Goal: Task Accomplishment & Management: Manage account settings

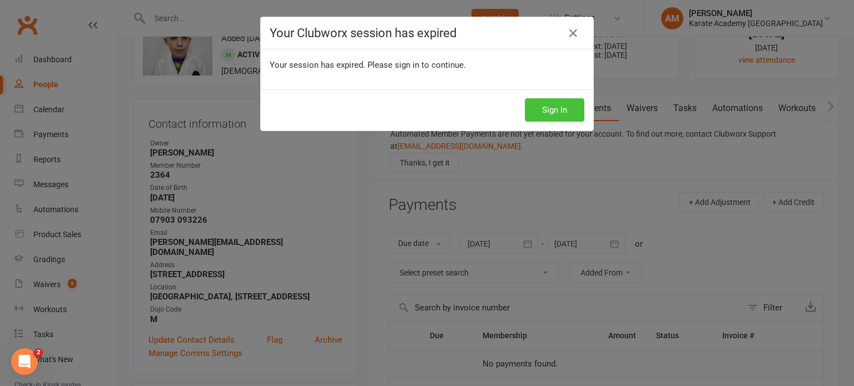
click at [565, 114] on button "Sign In" at bounding box center [554, 109] width 59 height 23
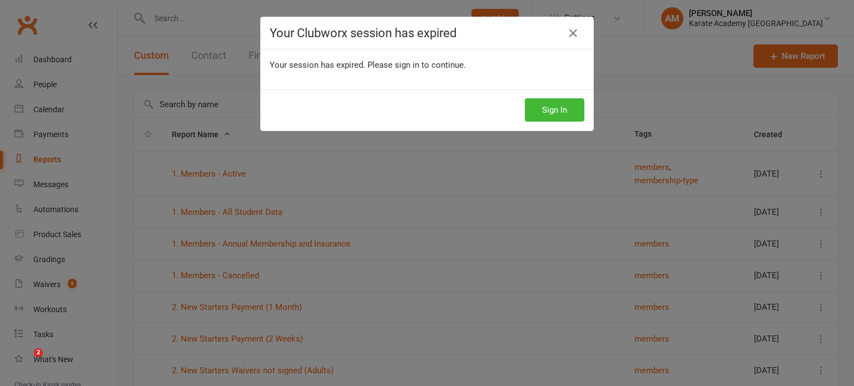
select select "100"
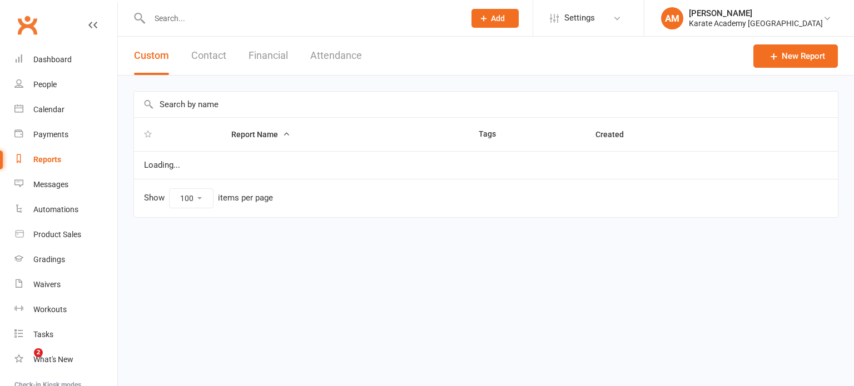
select select "100"
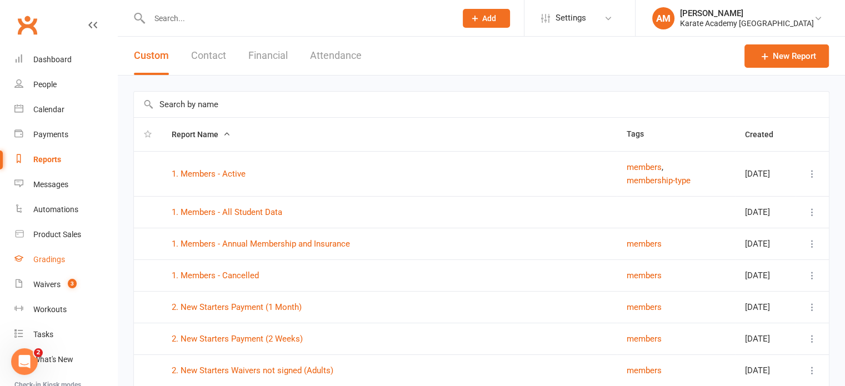
click at [58, 262] on div "Gradings" at bounding box center [49, 259] width 32 height 9
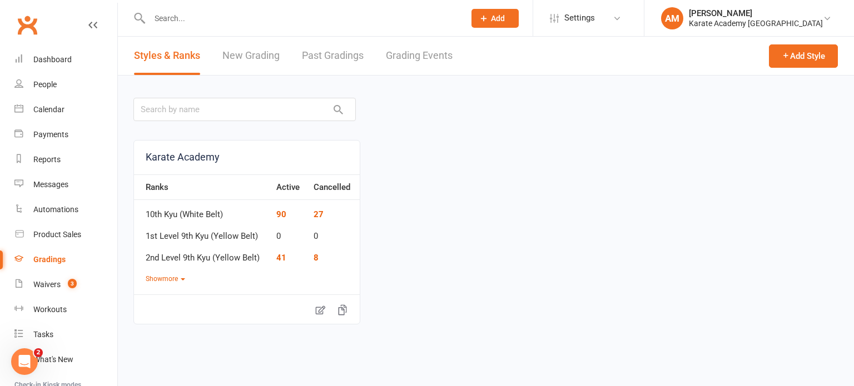
click at [421, 52] on link "Grading Events" at bounding box center [419, 56] width 67 height 38
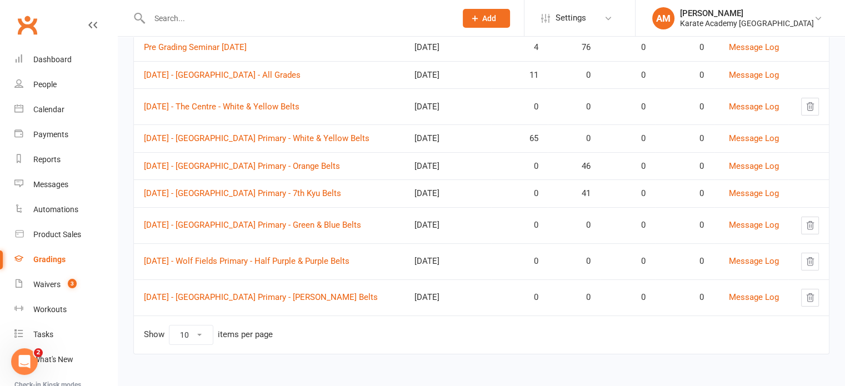
scroll to position [190, 0]
click at [352, 223] on link "Sunday 5th October 2025 - Wolf Fields Primary - Green & Blue Belts" at bounding box center [252, 225] width 217 height 10
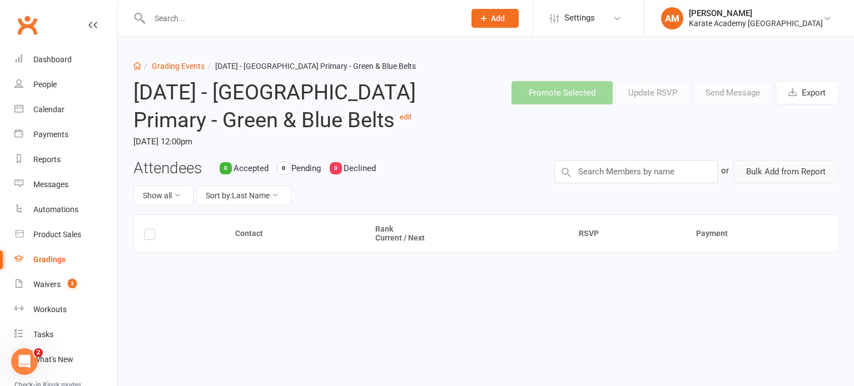
click at [775, 183] on button "Bulk Add from Report" at bounding box center [785, 171] width 105 height 23
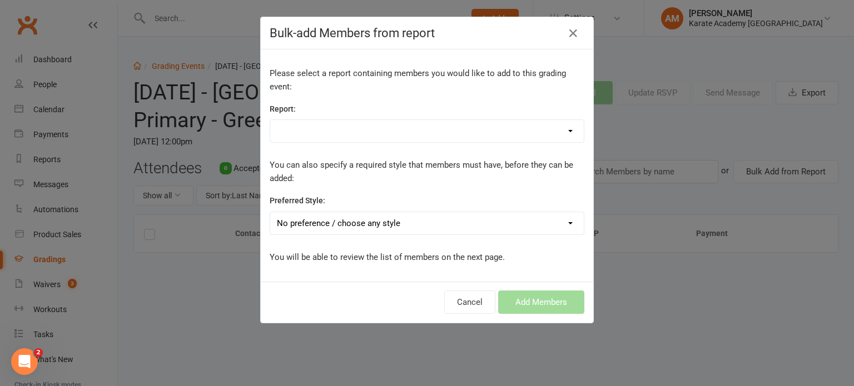
click at [389, 135] on select "1. Members - Active 1. Members - All Student Data 1. Members - Annual Membershi…" at bounding box center [426, 131] width 313 height 22
select select "143647"
click at [270, 120] on select "1. Members - Active 1. Members - All Student Data 1. Members - Annual Membershi…" at bounding box center [426, 131] width 313 height 22
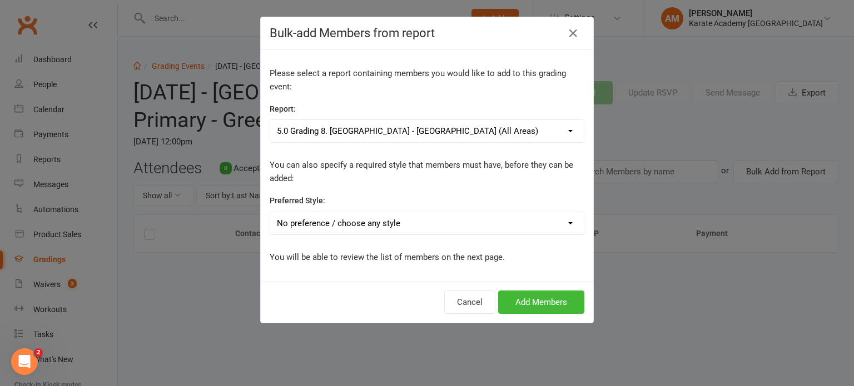
click at [365, 217] on select "No preference / choose any style Karate Academy" at bounding box center [426, 223] width 313 height 22
select select "1443"
click at [270, 212] on select "No preference / choose any style Karate Academy" at bounding box center [426, 223] width 313 height 22
click at [544, 304] on button "Add Members" at bounding box center [541, 302] width 86 height 23
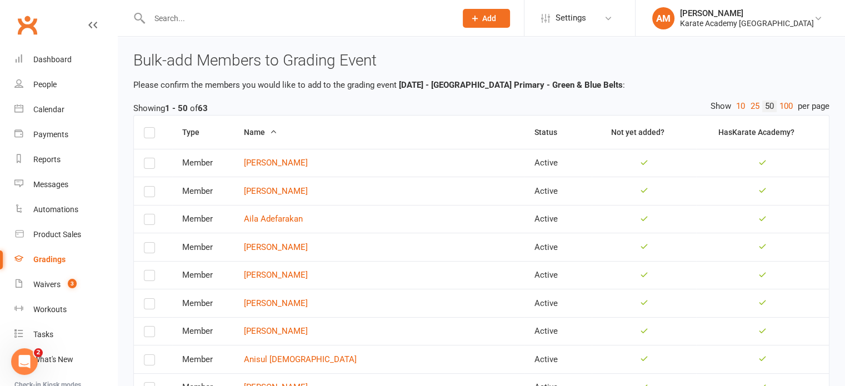
click at [148, 134] on label at bounding box center [149, 134] width 11 height 0
click at [148, 128] on input "checkbox" at bounding box center [149, 128] width 11 height 0
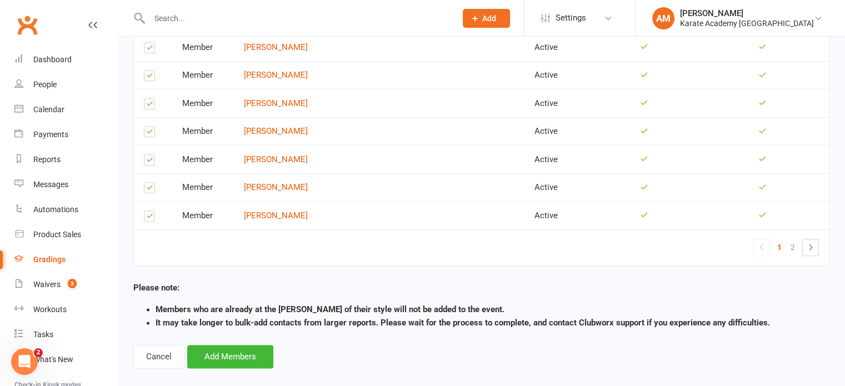
scroll to position [1324, 0]
click at [235, 344] on button "Add Members" at bounding box center [230, 355] width 86 height 23
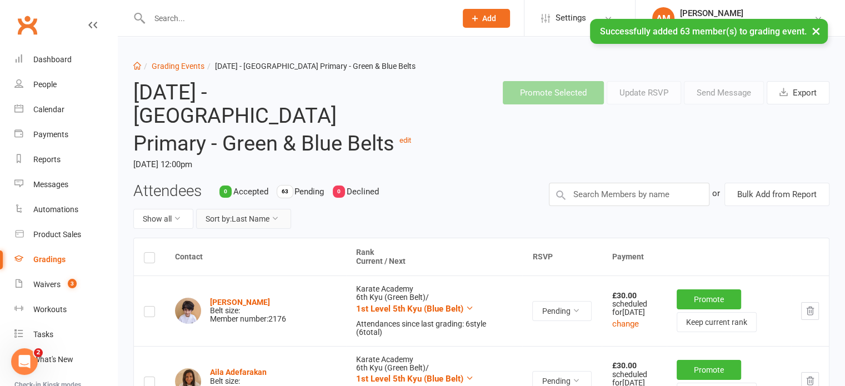
click at [284, 214] on button "Sort by: Last Name" at bounding box center [243, 219] width 95 height 20
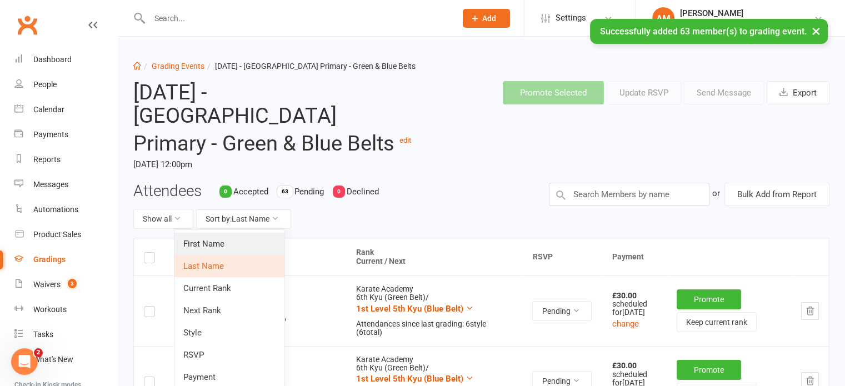
click at [274, 238] on link "First Name" at bounding box center [230, 244] width 110 height 22
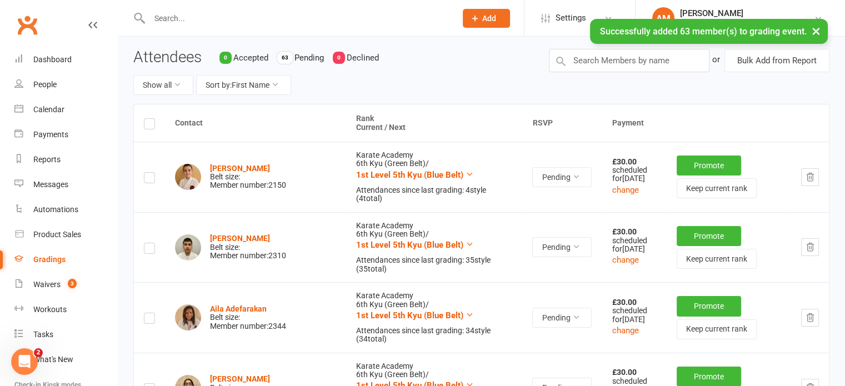
scroll to position [111, 0]
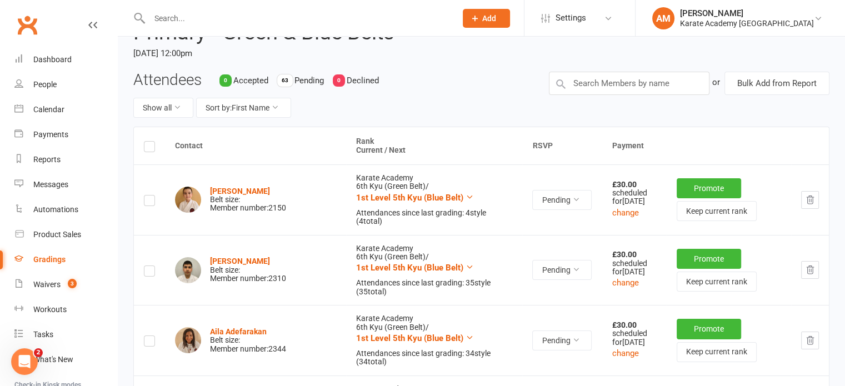
click at [807, 200] on icon "button" at bounding box center [810, 200] width 10 height 10
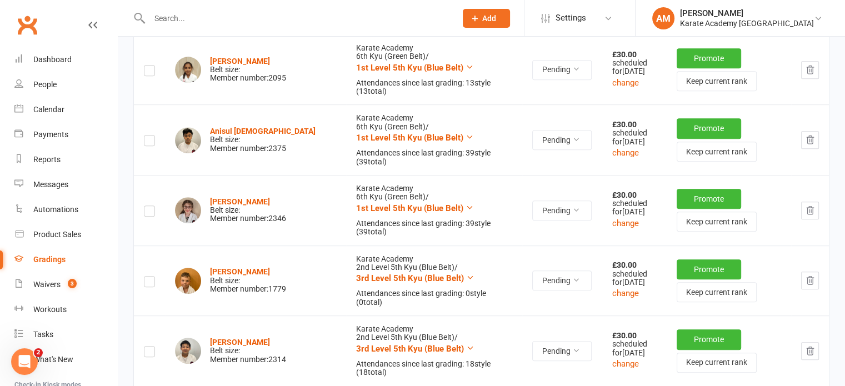
scroll to position [611, 0]
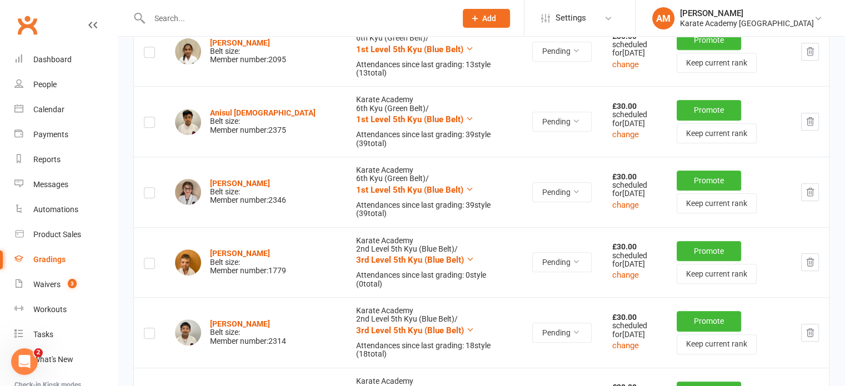
click at [815, 253] on button "button" at bounding box center [810, 262] width 18 height 18
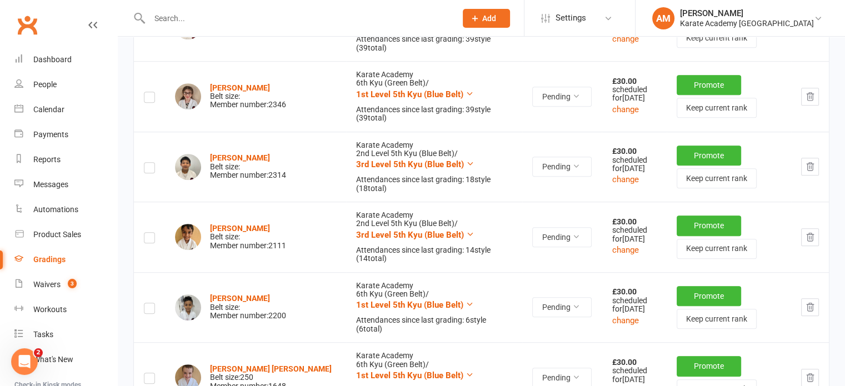
scroll to position [722, 0]
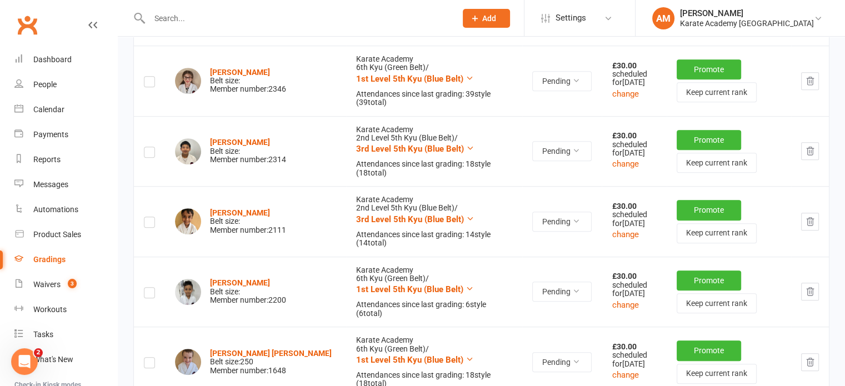
click at [811, 287] on icon "button" at bounding box center [810, 292] width 10 height 10
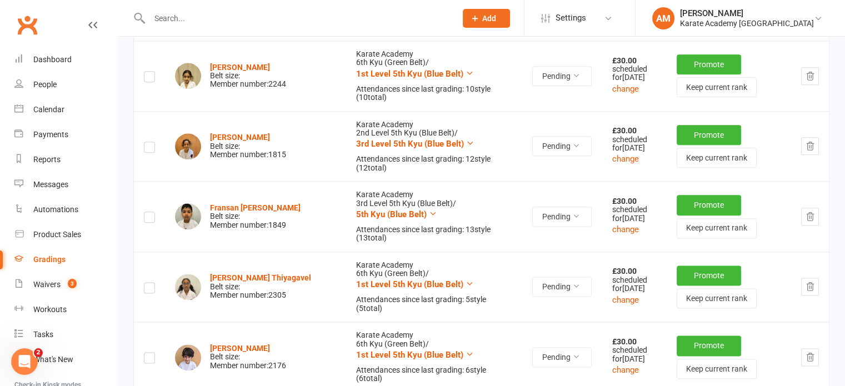
scroll to position [1389, 0]
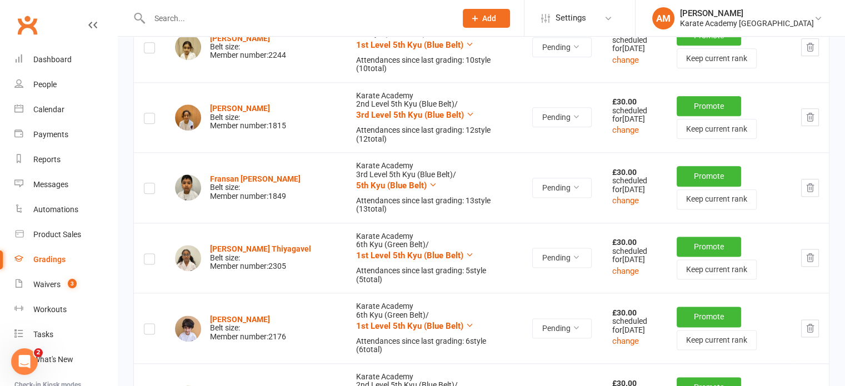
click at [807, 253] on icon "button" at bounding box center [810, 258] width 10 height 10
click at [811, 253] on icon "button" at bounding box center [810, 258] width 10 height 10
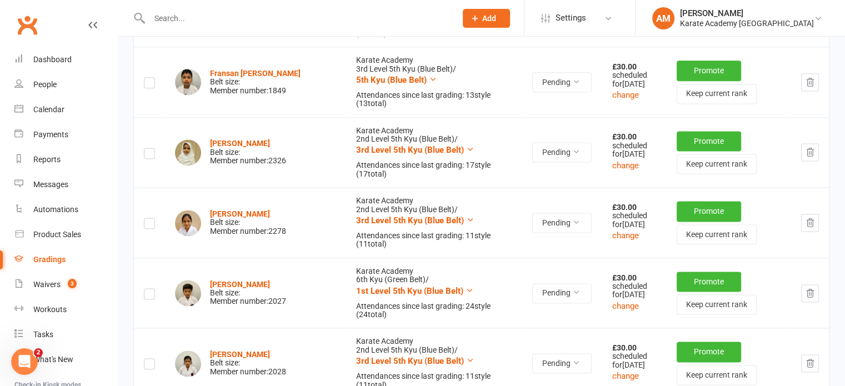
scroll to position [1500, 0]
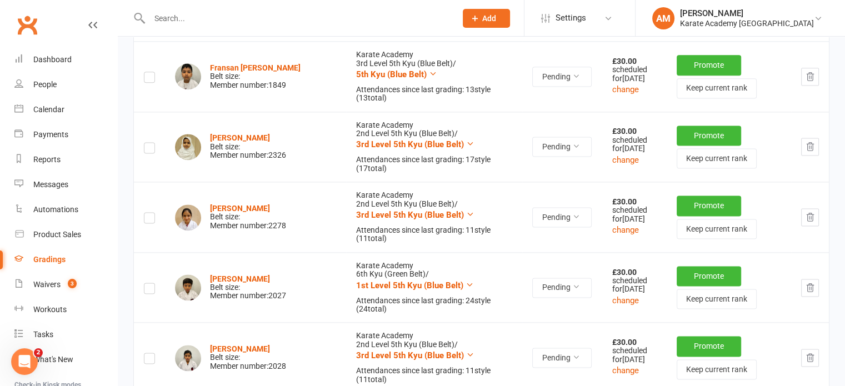
click at [814, 354] on icon "button" at bounding box center [810, 358] width 7 height 8
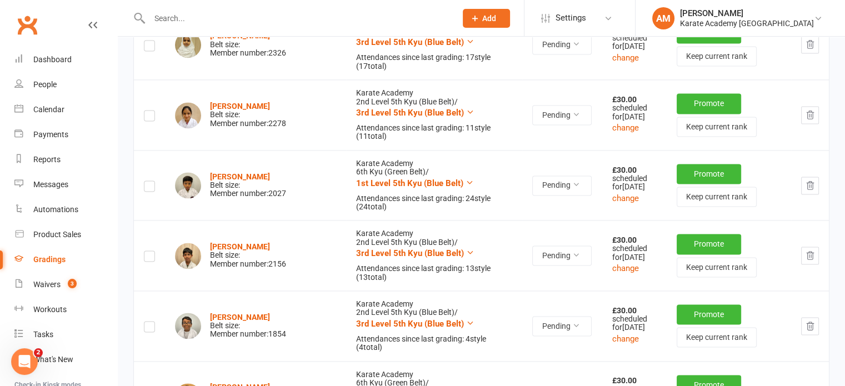
scroll to position [1612, 0]
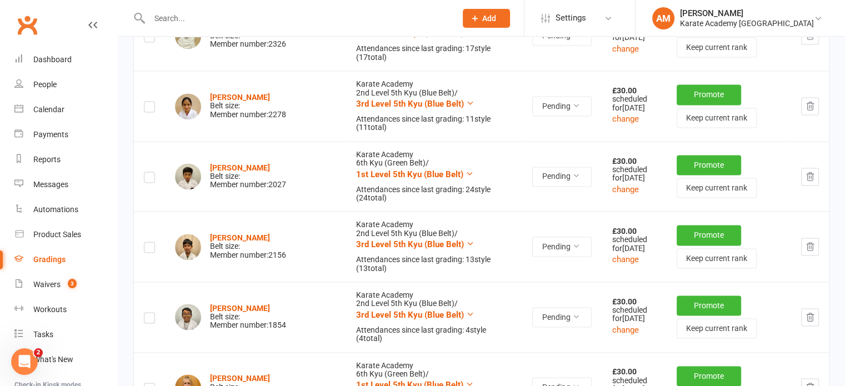
click at [812, 308] on button "button" at bounding box center [810, 317] width 18 height 18
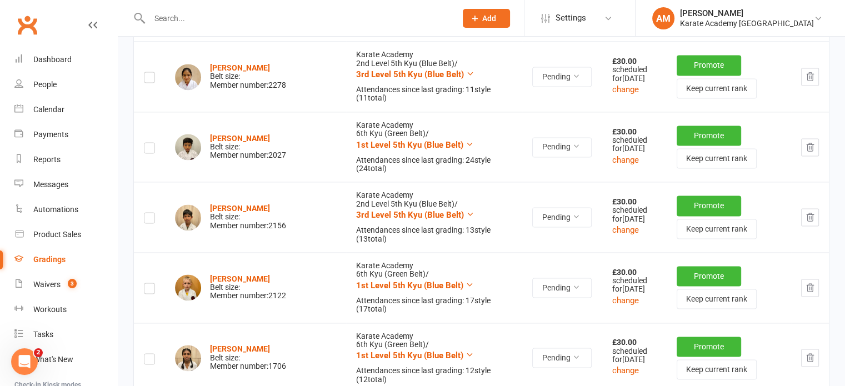
scroll to position [1667, 0]
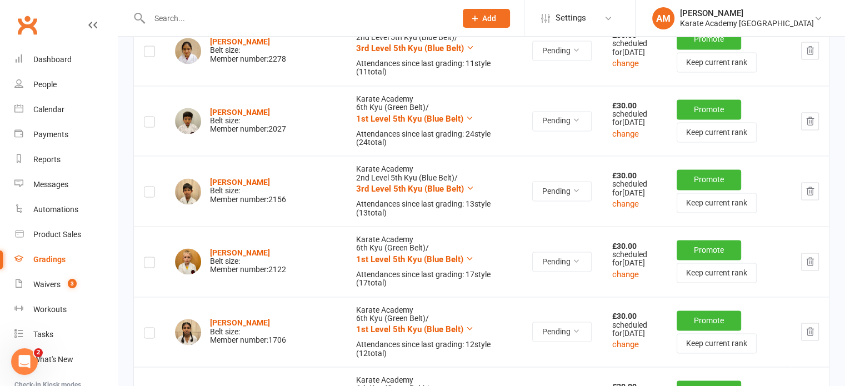
click at [806, 257] on icon "button" at bounding box center [810, 262] width 10 height 10
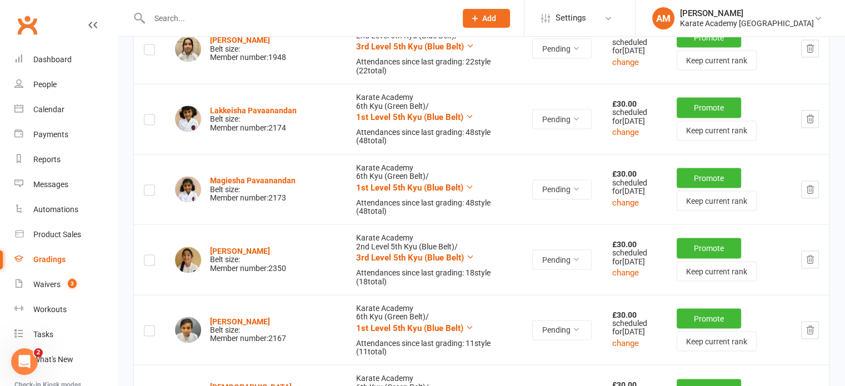
scroll to position [2112, 0]
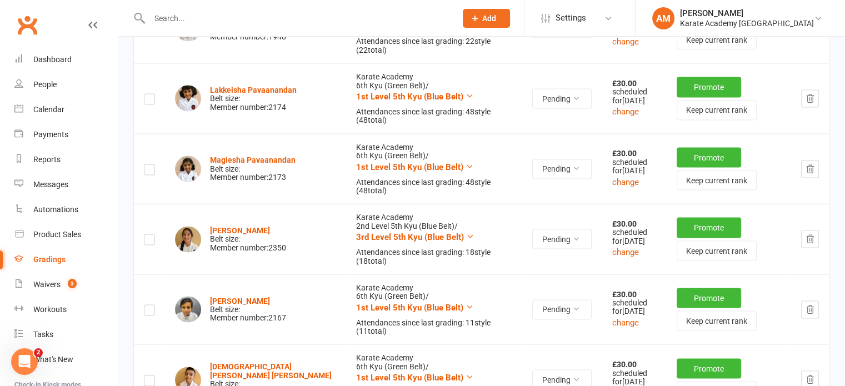
drag, startPoint x: 811, startPoint y: 168, endPoint x: 467, endPoint y: 35, distance: 369.0
click at [811, 305] on icon "button" at bounding box center [810, 309] width 7 height 8
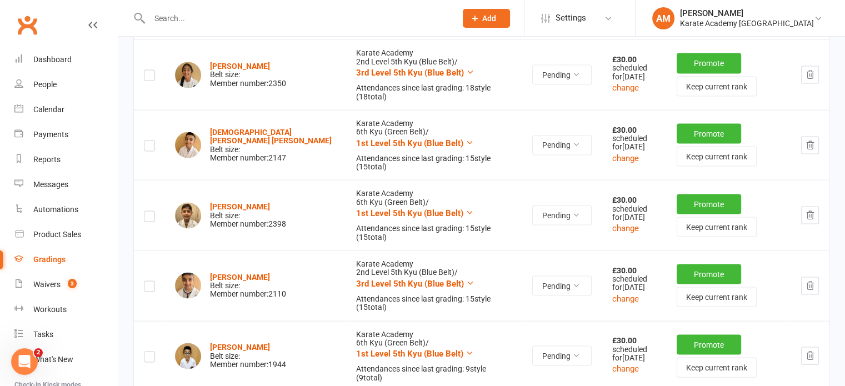
scroll to position [2279, 0]
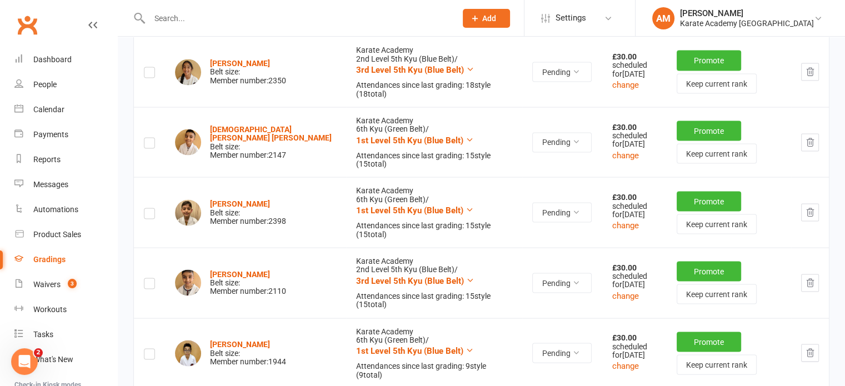
click at [811, 350] on icon "button" at bounding box center [810, 354] width 7 height 8
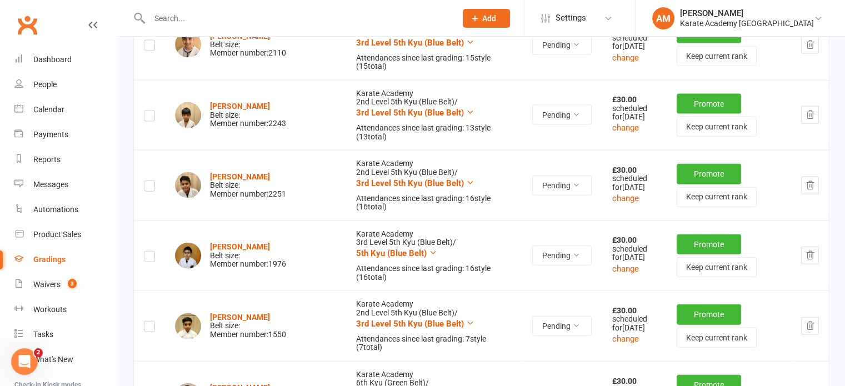
scroll to position [2556, 0]
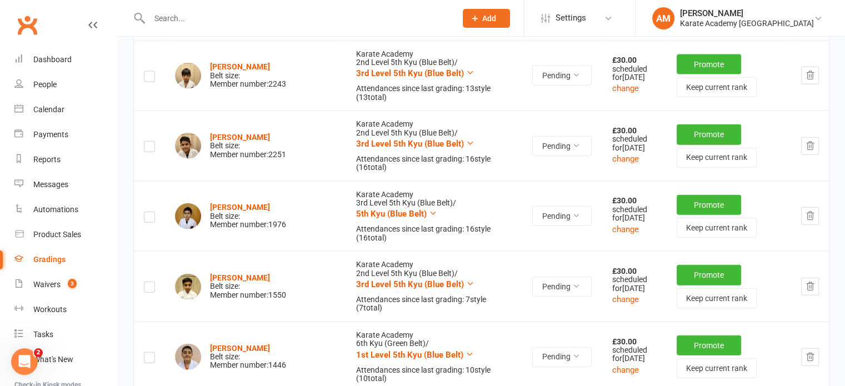
click at [814, 282] on icon "button" at bounding box center [810, 287] width 10 height 10
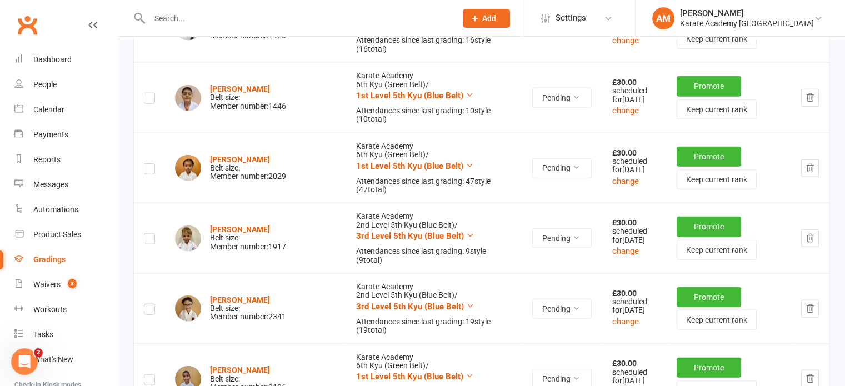
scroll to position [2779, 0]
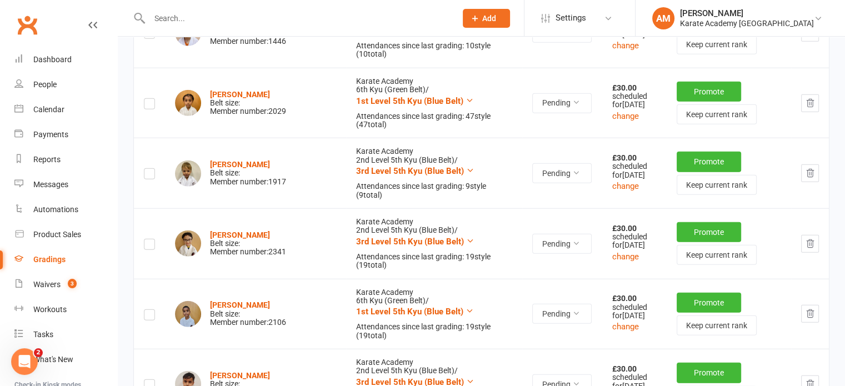
scroll to position [2834, 0]
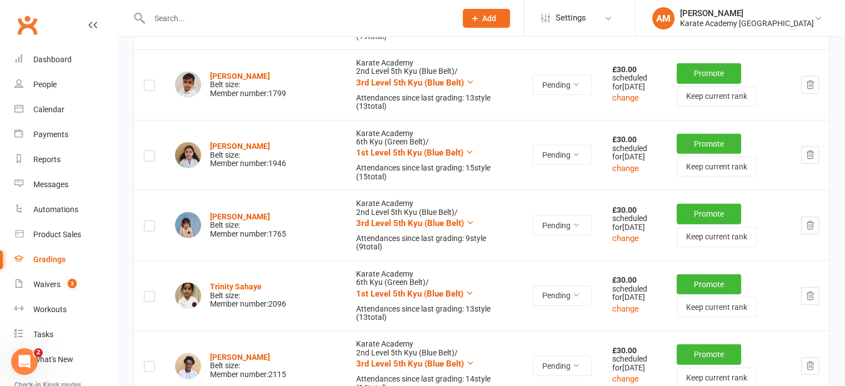
scroll to position [3112, 0]
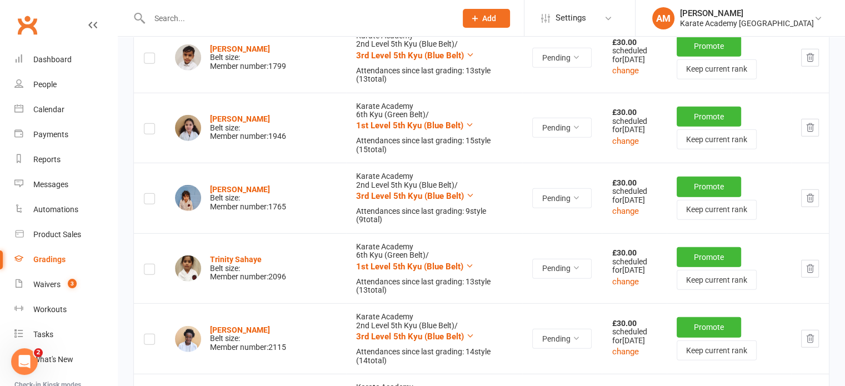
scroll to position [3168, 0]
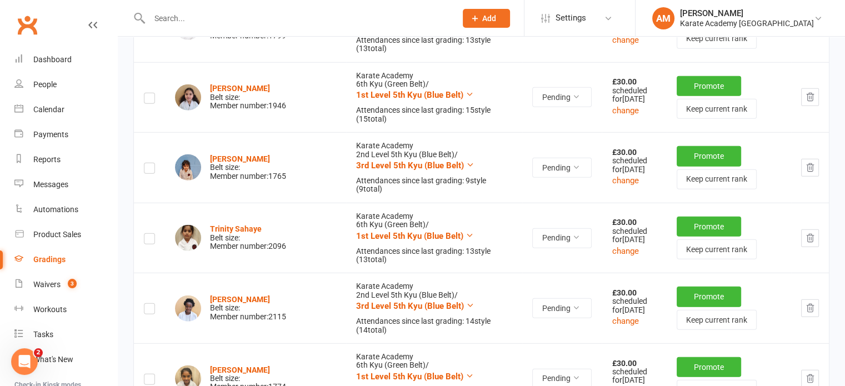
click at [811, 375] on icon "button" at bounding box center [810, 379] width 7 height 8
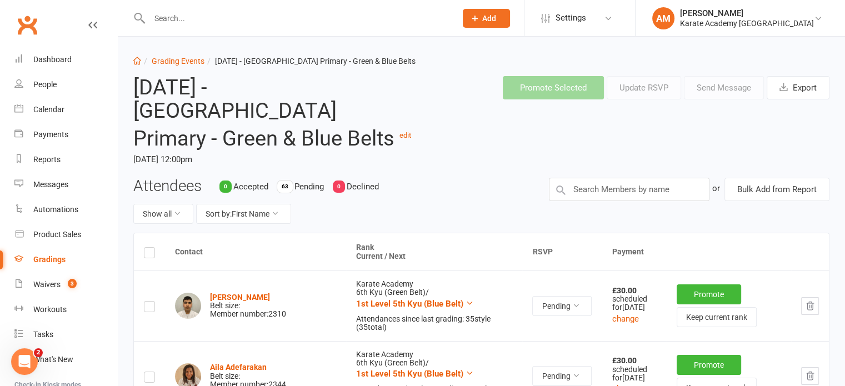
scroll to position [0, 0]
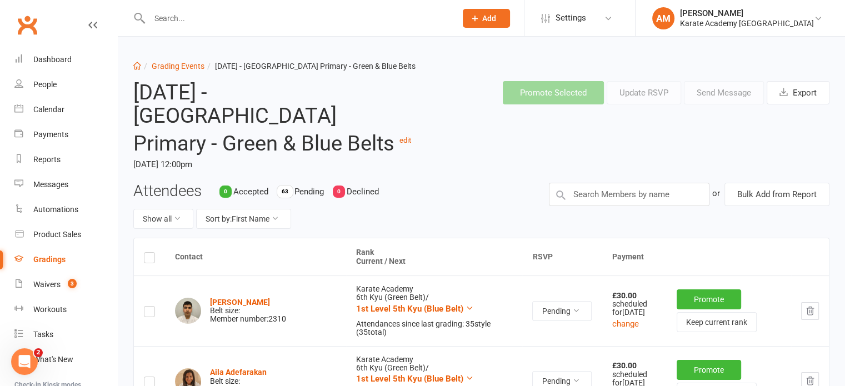
click at [436, 205] on div "Attendees 0 Accepted 63 Pending 0 Declined Show all Sort by: First Name" at bounding box center [333, 210] width 416 height 55
click at [400, 142] on link "edit" at bounding box center [406, 140] width 12 height 8
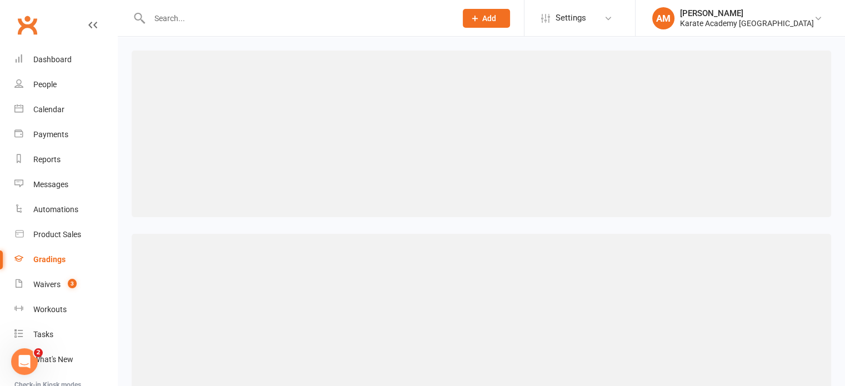
select select "tax_exempt"
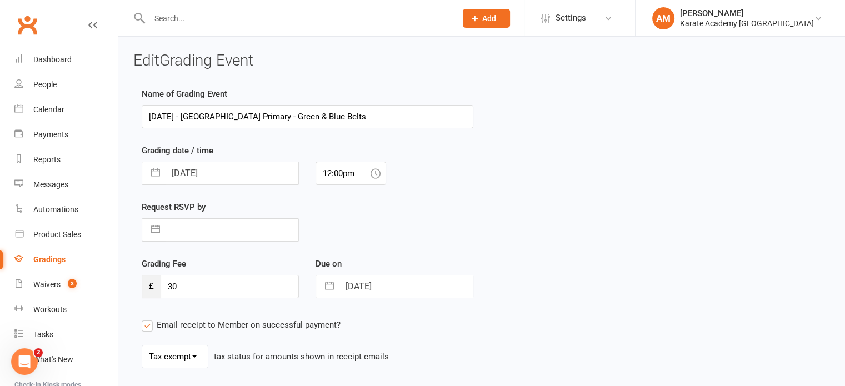
click at [378, 114] on input "[DATE] - [GEOGRAPHIC_DATA] Primary - Green & Blue Belts" at bounding box center [308, 116] width 332 height 23
drag, startPoint x: 377, startPoint y: 114, endPoint x: 144, endPoint y: 122, distance: 233.5
click at [144, 122] on input "Sunday 5th October 2025 - Wolf Fields Primary - Green Belts" at bounding box center [308, 116] width 332 height 23
type input "Sunday 5th October 2025 - Wolf Fields Primary - Green Belts"
click at [487, 164] on div "Name of Grading Event Sunday 5th October 2025 - Wolf Fields Primary - Green Bel…" at bounding box center [481, 269] width 696 height 365
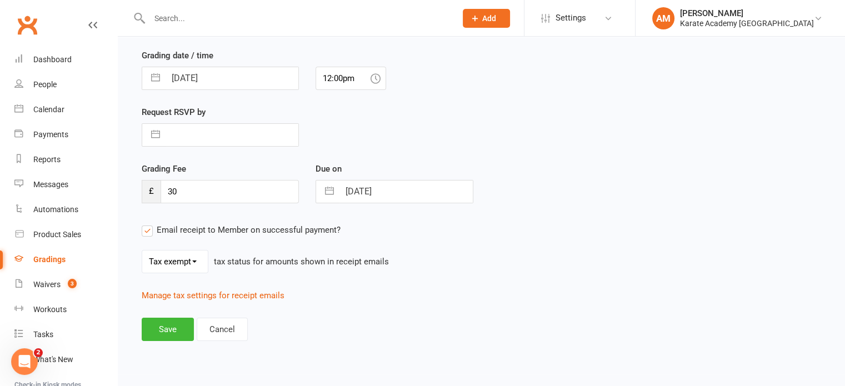
scroll to position [98, 0]
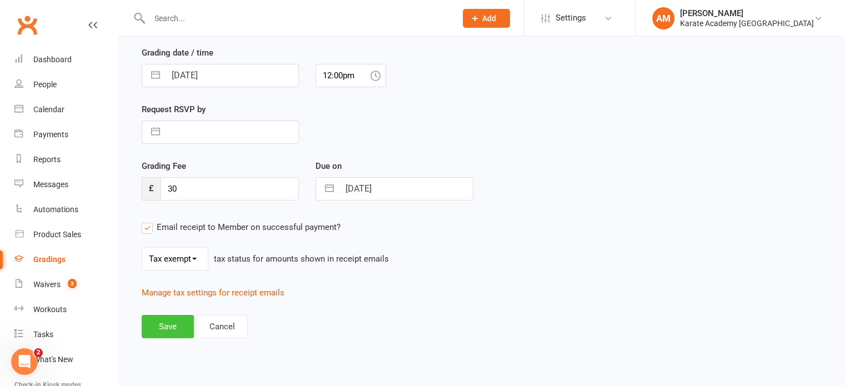
click at [173, 327] on button "Save" at bounding box center [168, 326] width 52 height 23
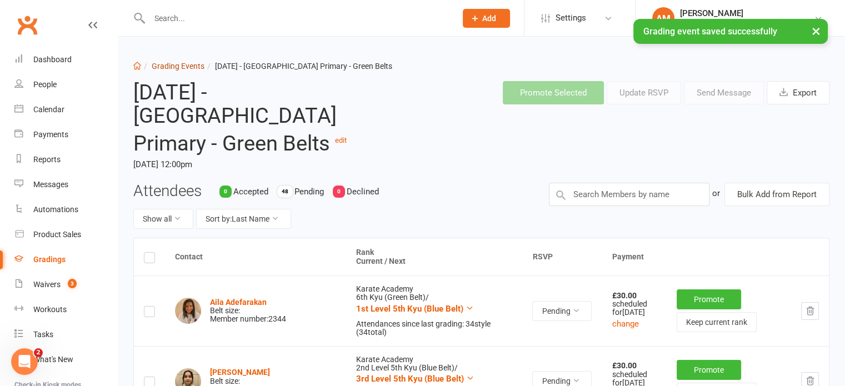
click at [180, 62] on link "Grading Events" at bounding box center [178, 66] width 53 height 9
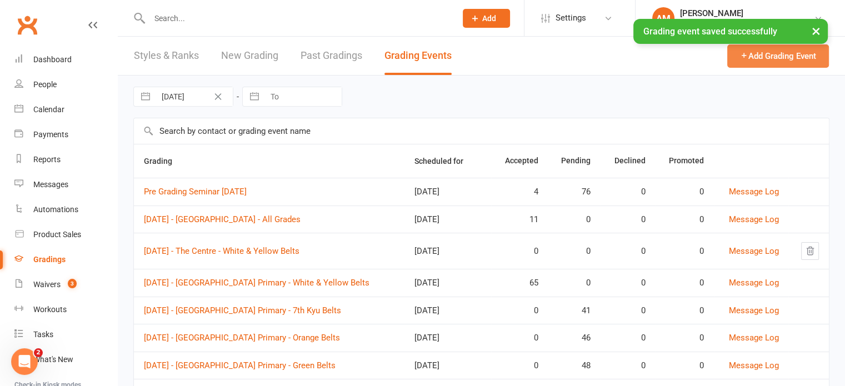
click at [753, 58] on button "Add Grading Event" at bounding box center [778, 55] width 102 height 23
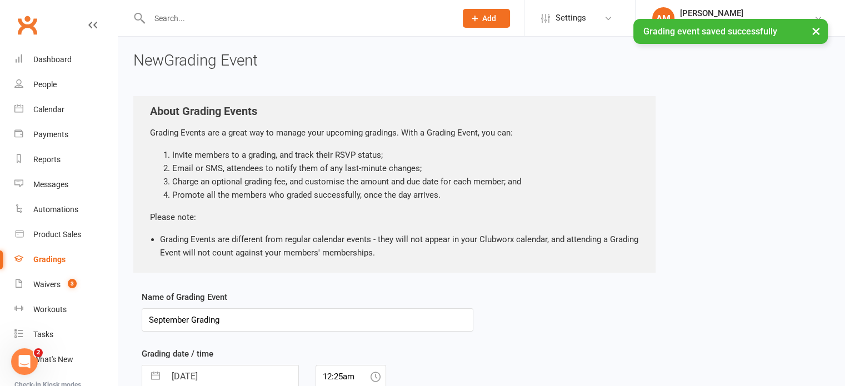
click at [266, 324] on input "September Grading" at bounding box center [308, 319] width 332 height 23
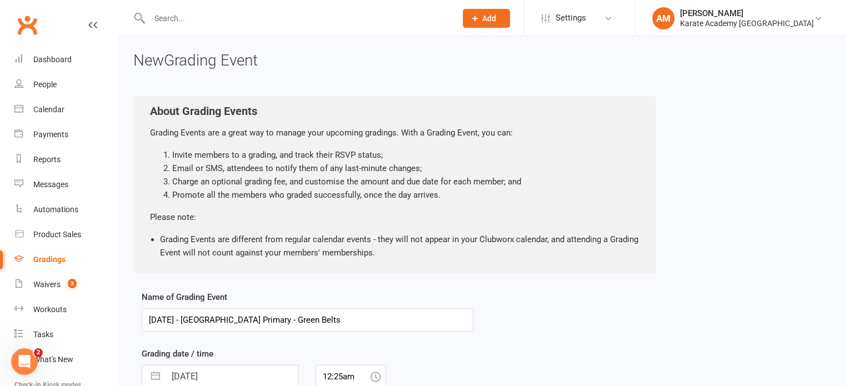
click at [349, 320] on input "Sunday 5th October 2025 - Wolf Fields Primary - Green Belts" at bounding box center [308, 319] width 332 height 23
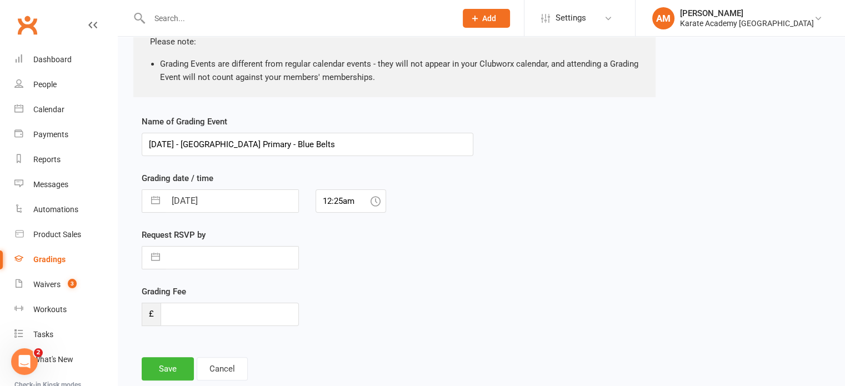
scroll to position [218, 0]
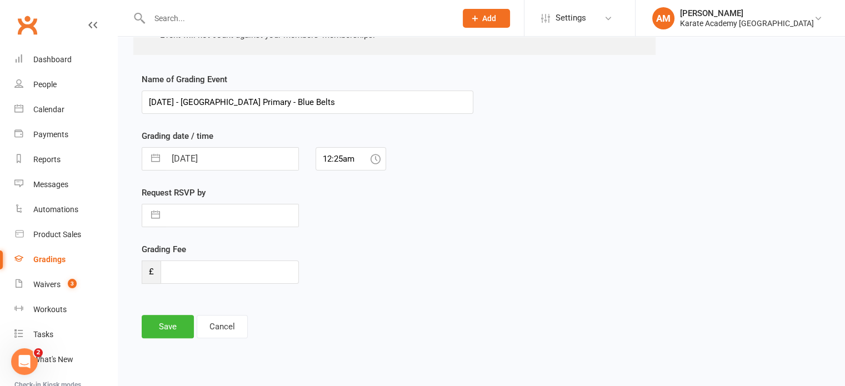
type input "Sunday 5th October 2025 - Wolf Fields Primary - Blue Belts"
click at [208, 160] on input "16 Sep 2025" at bounding box center [232, 159] width 133 height 22
select select "7"
select select "2025"
select select "8"
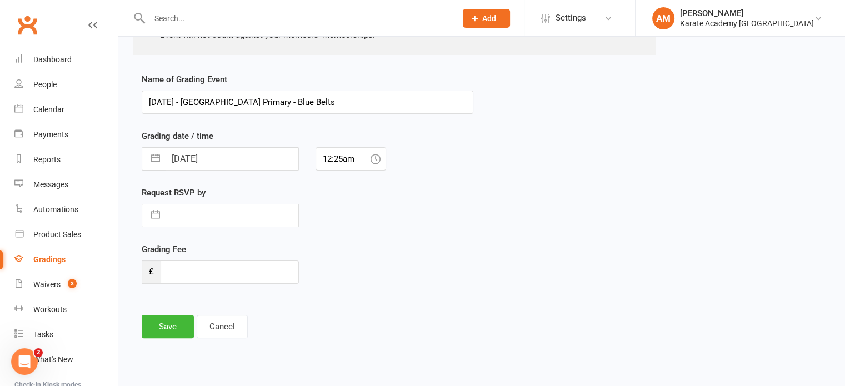
select select "2025"
select select "9"
select select "2025"
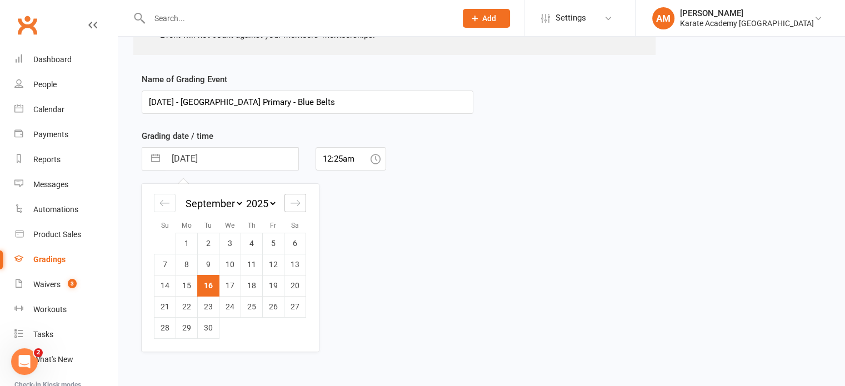
click at [295, 202] on icon "Move forward to switch to the next month." at bounding box center [295, 203] width 11 height 11
select select "10"
select select "2025"
click at [171, 260] on td "5" at bounding box center [165, 264] width 22 height 21
type input "05 Oct 2025"
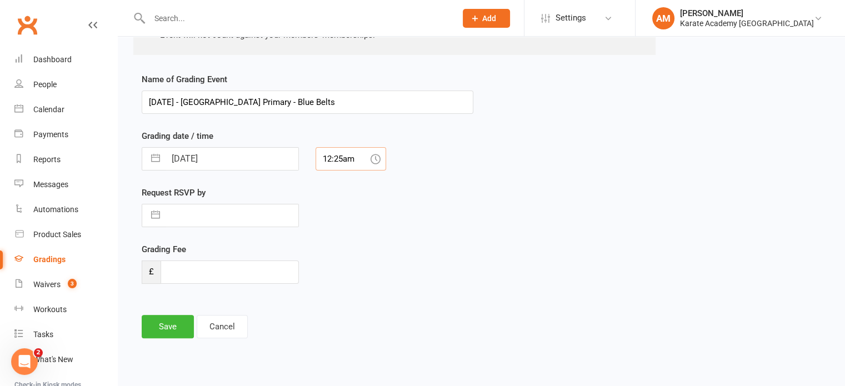
click at [345, 161] on input "12:25am" at bounding box center [351, 158] width 71 height 23
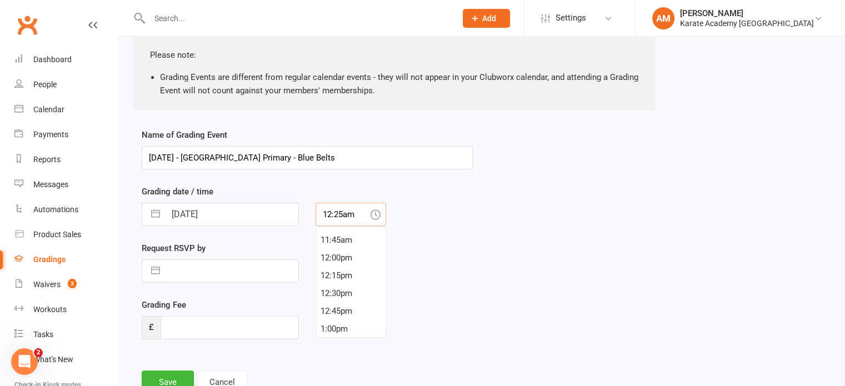
scroll to position [834, 0]
click at [348, 256] on div "12:00pm" at bounding box center [350, 256] width 69 height 18
type input "12:00pm"
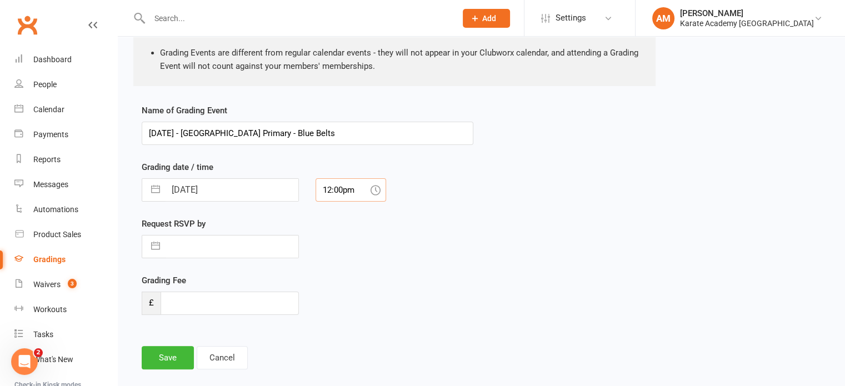
scroll to position [218, 0]
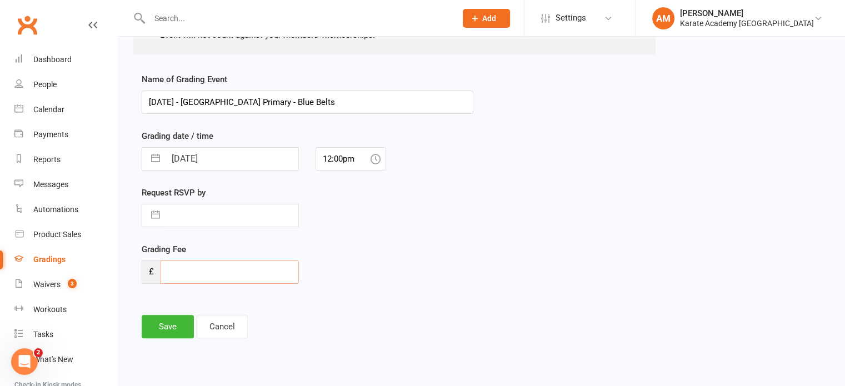
click at [224, 275] on input "number" at bounding box center [230, 272] width 138 height 23
click at [223, 216] on input "text" at bounding box center [232, 216] width 133 height 22
select select "7"
select select "2025"
select select "8"
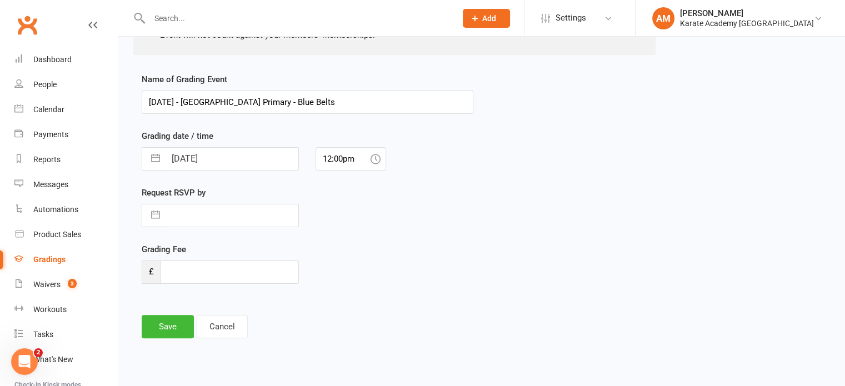
select select "2025"
select select "9"
select select "2025"
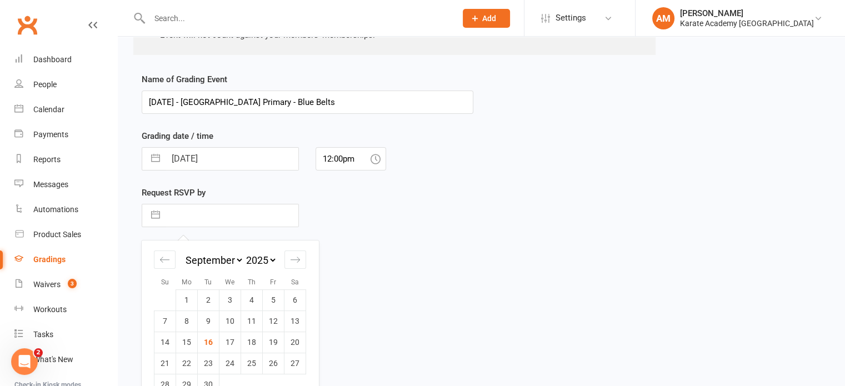
click at [357, 246] on div "Grading Fee £" at bounding box center [307, 271] width 348 height 57
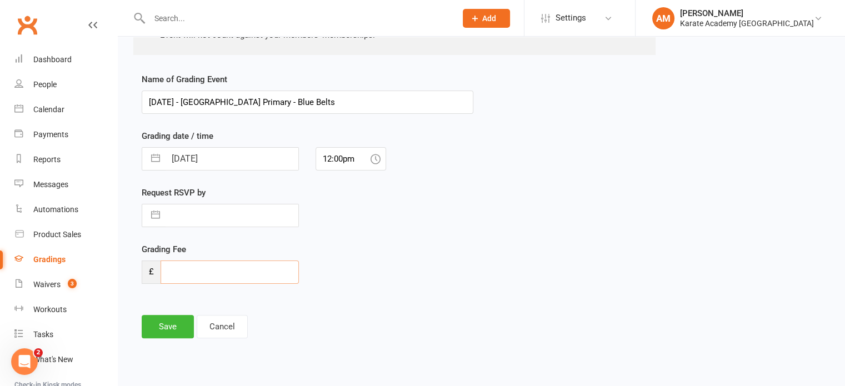
click at [231, 270] on input "number" at bounding box center [230, 272] width 138 height 23
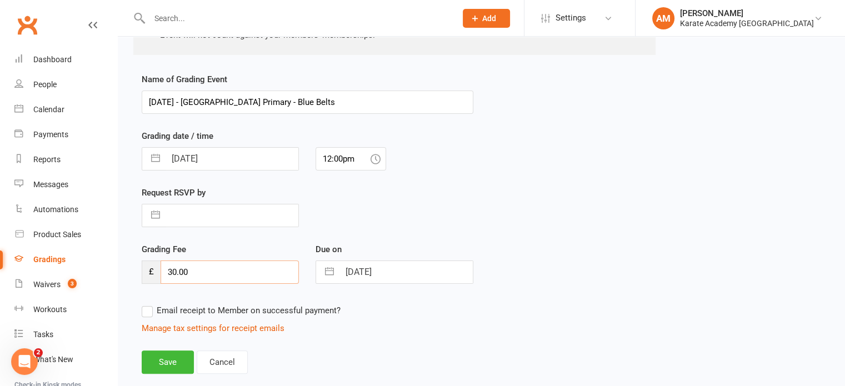
type input "30.00"
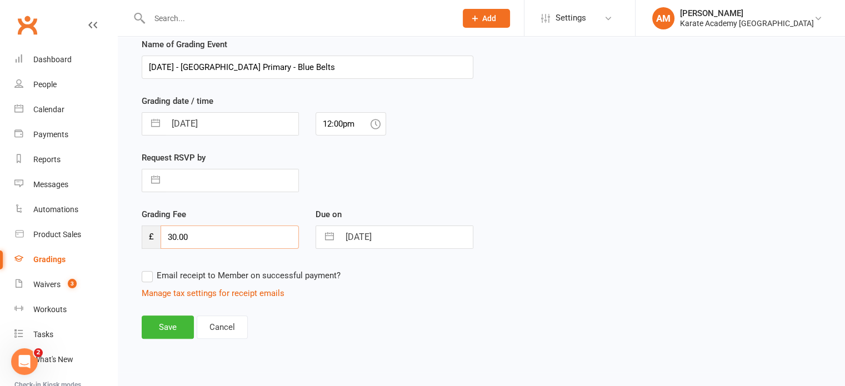
scroll to position [253, 0]
click at [144, 274] on label "Email receipt to Member on successful payment?" at bounding box center [241, 274] width 199 height 13
click at [144, 268] on input "Email receipt to Member on successful payment?" at bounding box center [241, 268] width 199 height 0
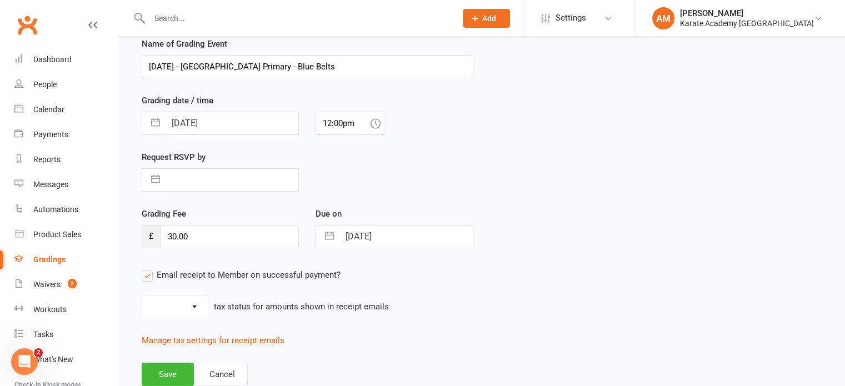
click at [167, 303] on select "Inc tax Tax exempt" at bounding box center [175, 307] width 66 height 22
select select "tax_exempt"
click at [142, 296] on select "Inc tax Tax exempt" at bounding box center [175, 307] width 66 height 22
click at [176, 371] on button "Save" at bounding box center [168, 374] width 52 height 23
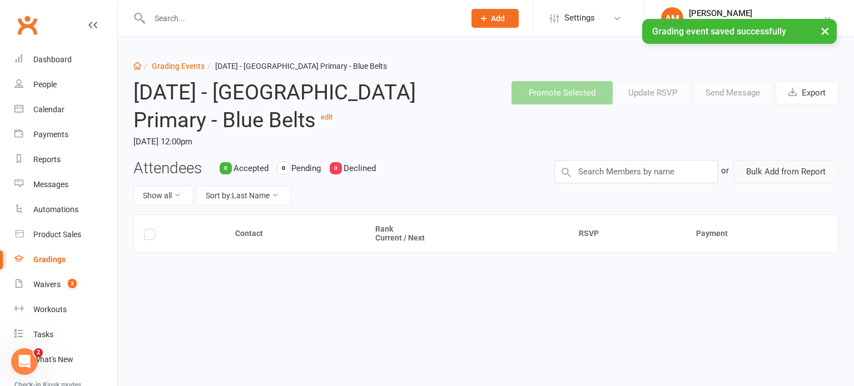
click at [789, 183] on button "Bulk Add from Report" at bounding box center [785, 171] width 105 height 23
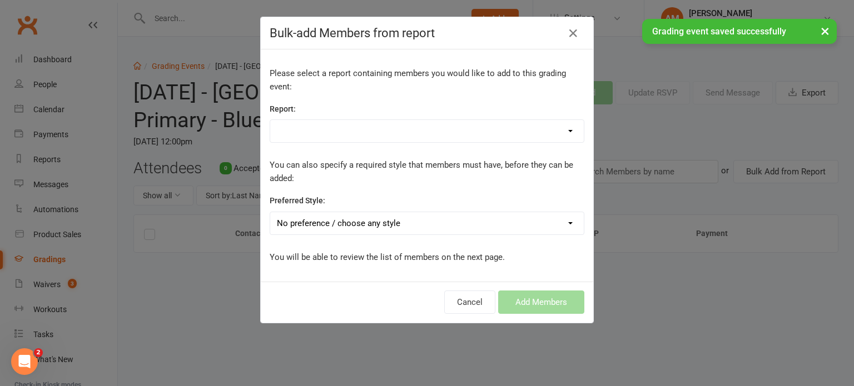
click at [381, 132] on select "1. Members - Active 1. Members - All Student Data 1. Members - Annual Membershi…" at bounding box center [426, 131] width 313 height 22
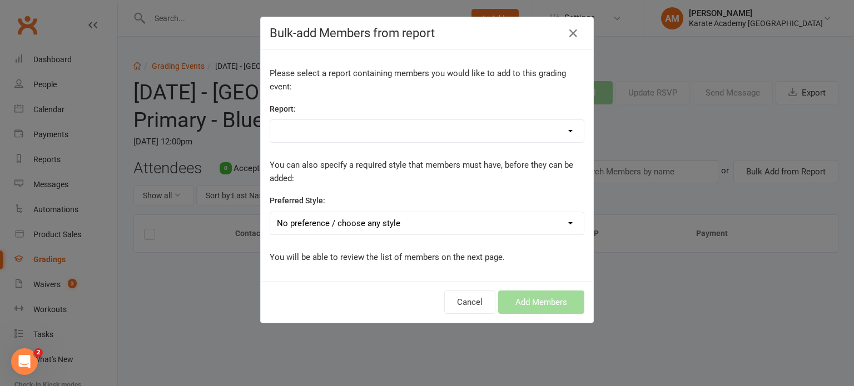
select select "162771"
click at [270, 120] on select "1. Members - Active 1. Members - All Student Data 1. Members - Annual Membershi…" at bounding box center [426, 131] width 313 height 22
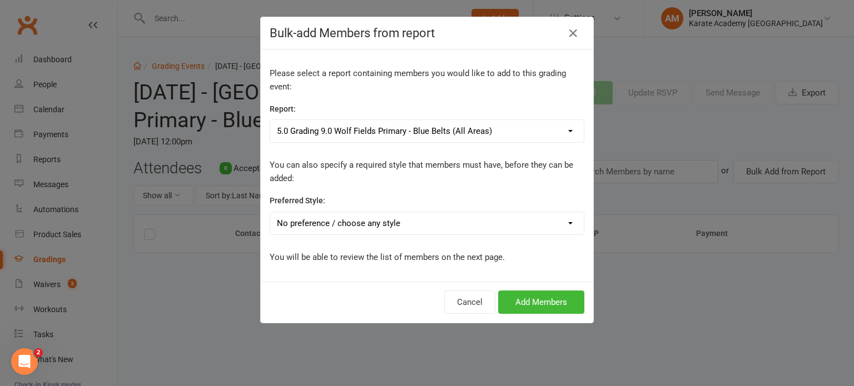
click at [440, 218] on select "No preference / choose any style Karate Academy" at bounding box center [426, 223] width 313 height 22
select select "1443"
click at [270, 212] on select "No preference / choose any style Karate Academy" at bounding box center [426, 223] width 313 height 22
click at [538, 296] on button "Add Members" at bounding box center [541, 302] width 86 height 23
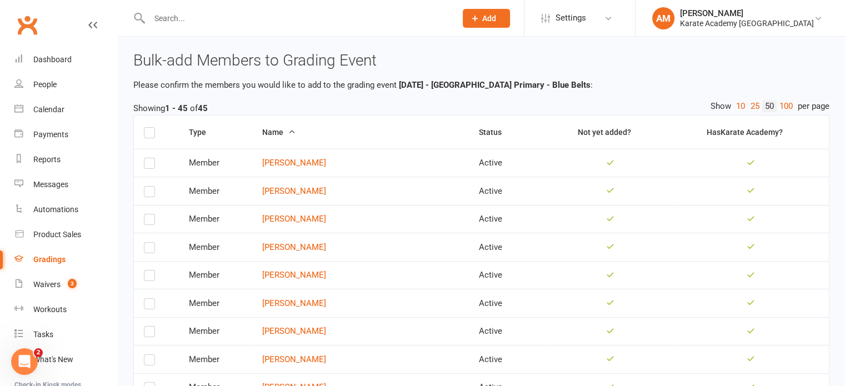
click at [146, 134] on label at bounding box center [149, 134] width 11 height 0
click at [146, 128] on input "checkbox" at bounding box center [149, 128] width 11 height 0
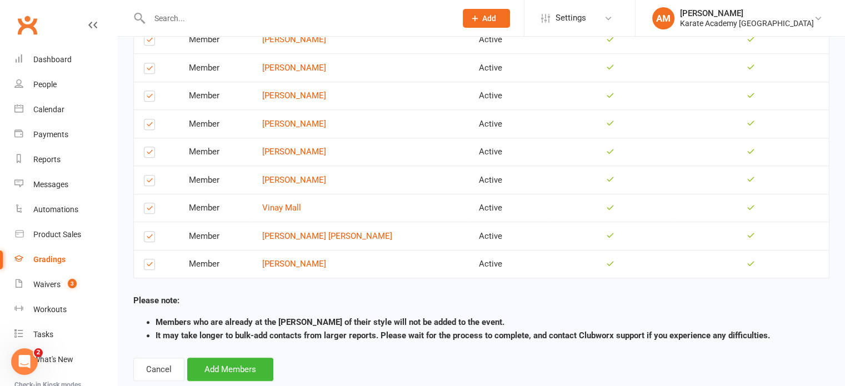
scroll to position [1150, 0]
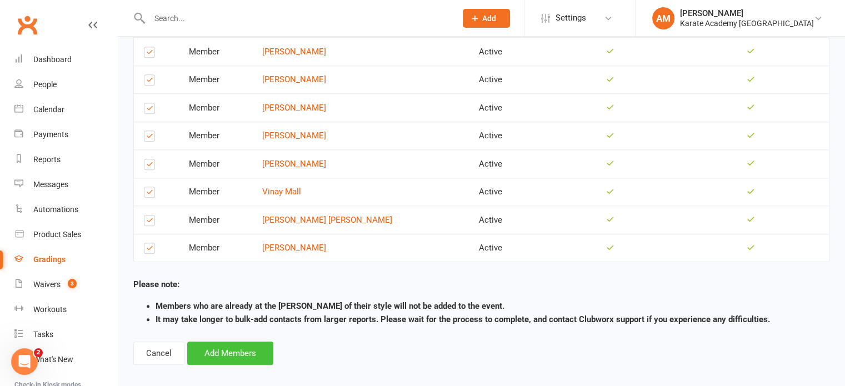
click at [217, 342] on button "Add Members" at bounding box center [230, 353] width 86 height 23
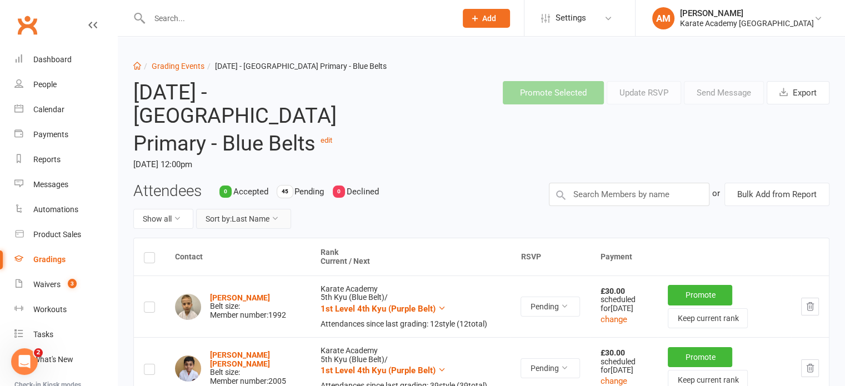
click at [251, 222] on button "Sort by: Last Name" at bounding box center [243, 219] width 95 height 20
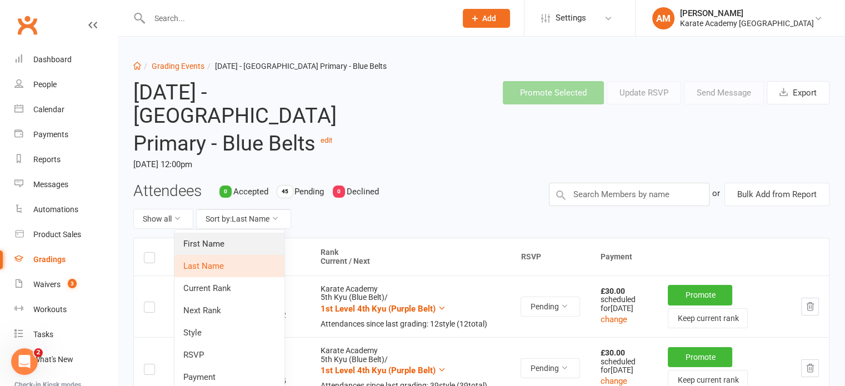
click at [248, 239] on link "First Name" at bounding box center [230, 244] width 110 height 22
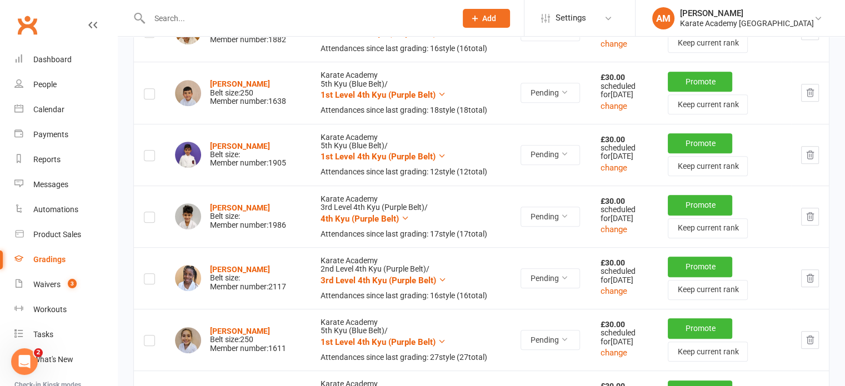
scroll to position [722, 0]
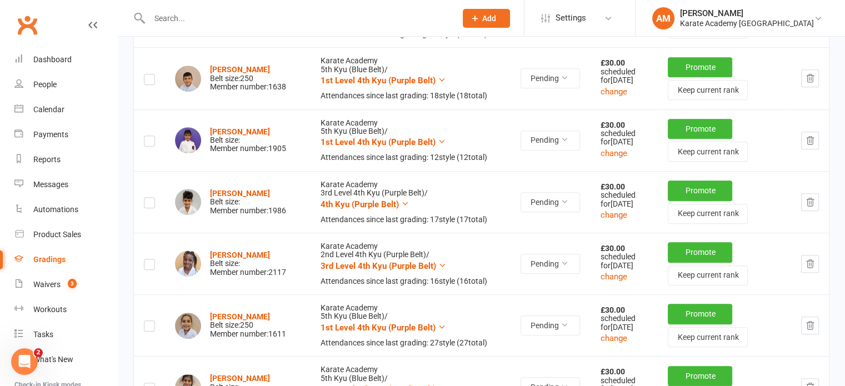
click at [809, 82] on icon "button" at bounding box center [810, 78] width 7 height 8
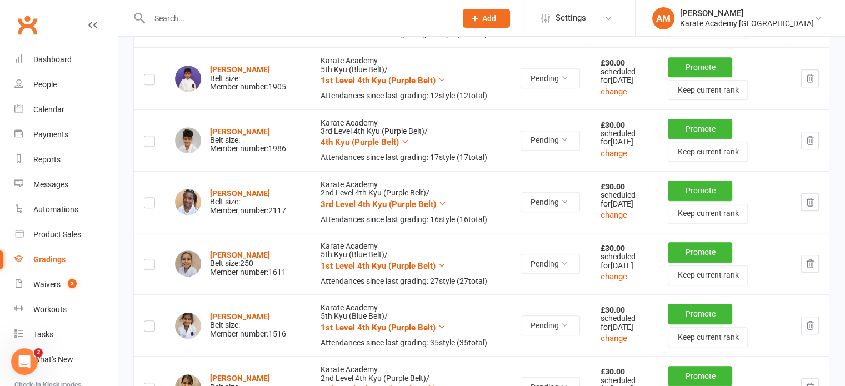
click at [809, 146] on icon "button" at bounding box center [810, 141] width 10 height 10
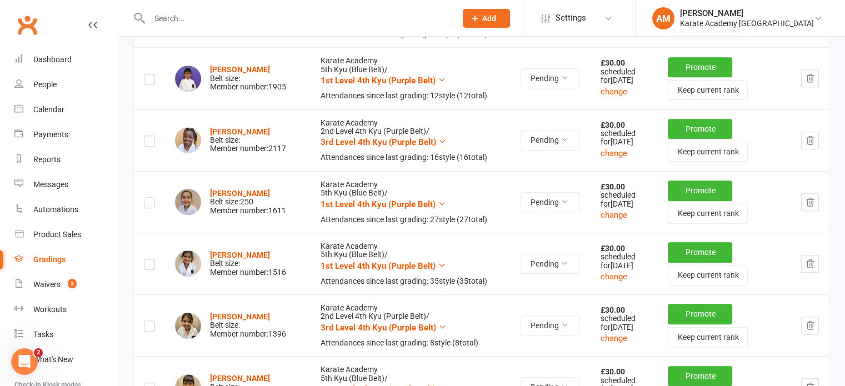
click at [807, 144] on icon "button" at bounding box center [810, 140] width 7 height 8
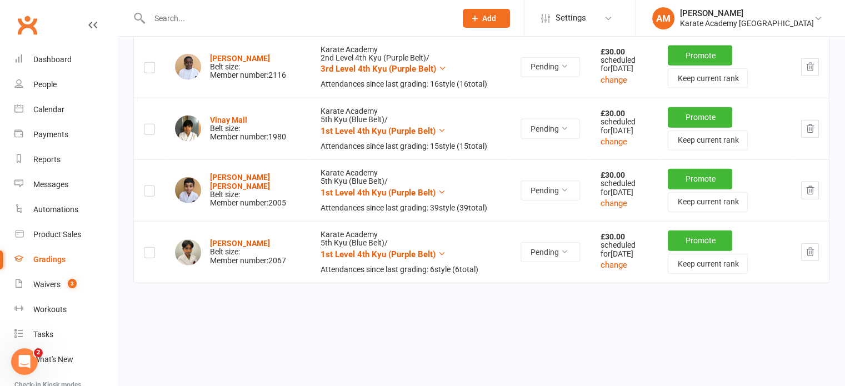
scroll to position [2612, 0]
click at [812, 71] on icon "button" at bounding box center [810, 67] width 7 height 8
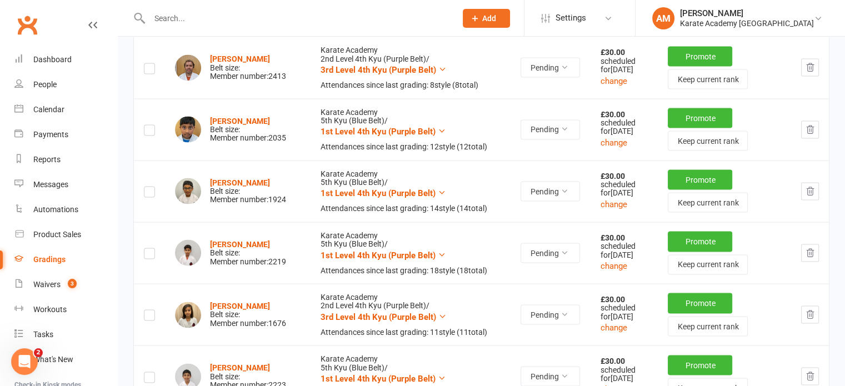
scroll to position [2112, 0]
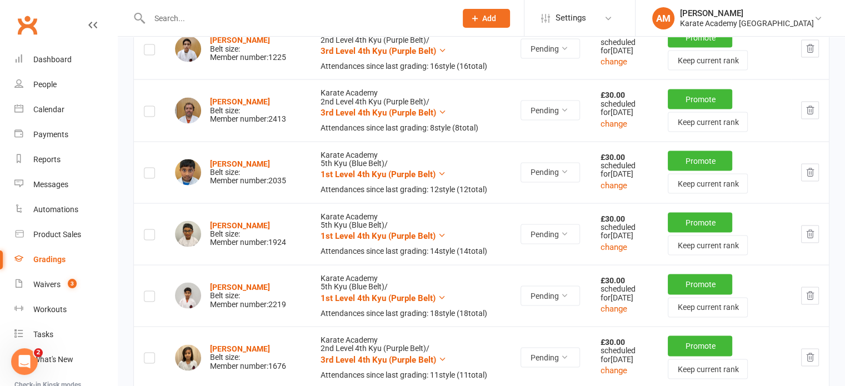
click at [811, 115] on icon "button" at bounding box center [810, 110] width 10 height 10
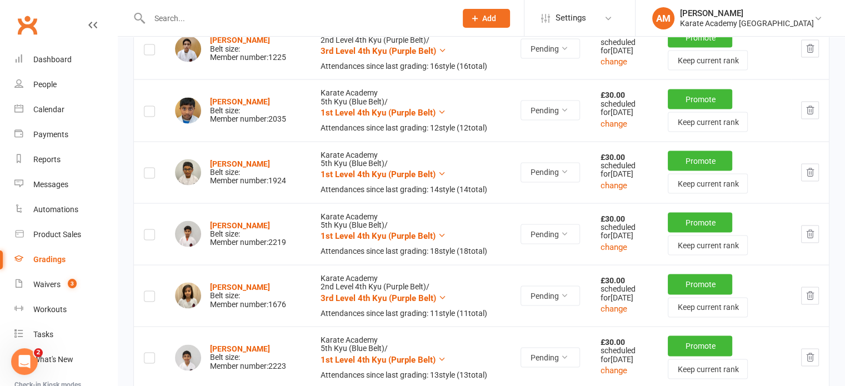
click at [805, 53] on icon "button" at bounding box center [810, 48] width 10 height 10
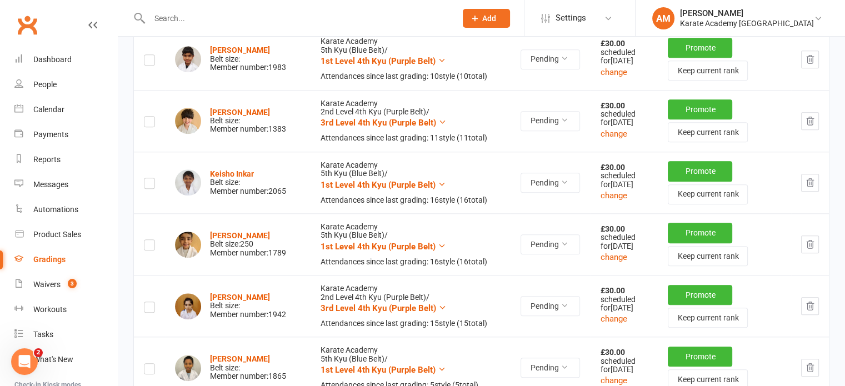
scroll to position [1111, 0]
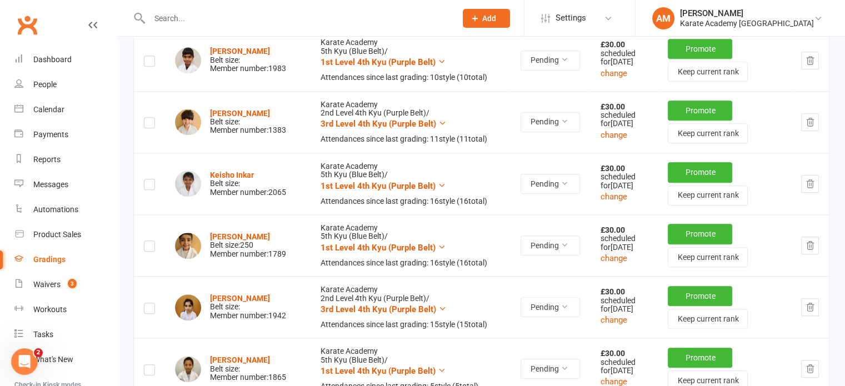
click at [804, 131] on button "button" at bounding box center [810, 122] width 18 height 18
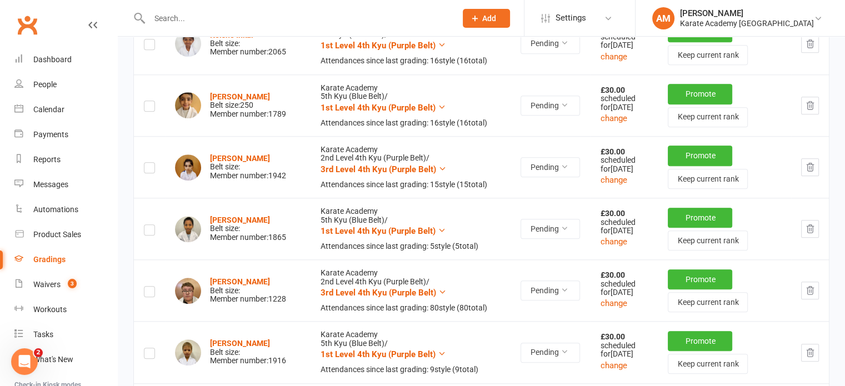
scroll to position [1223, 0]
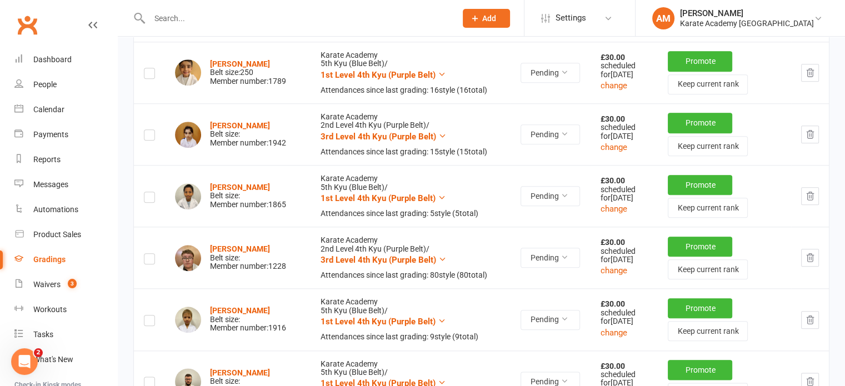
click at [807, 139] on icon "button" at bounding box center [810, 134] width 10 height 10
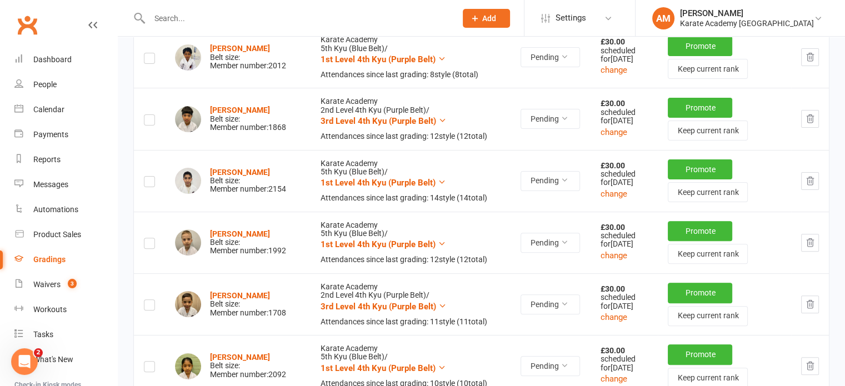
scroll to position [278, 0]
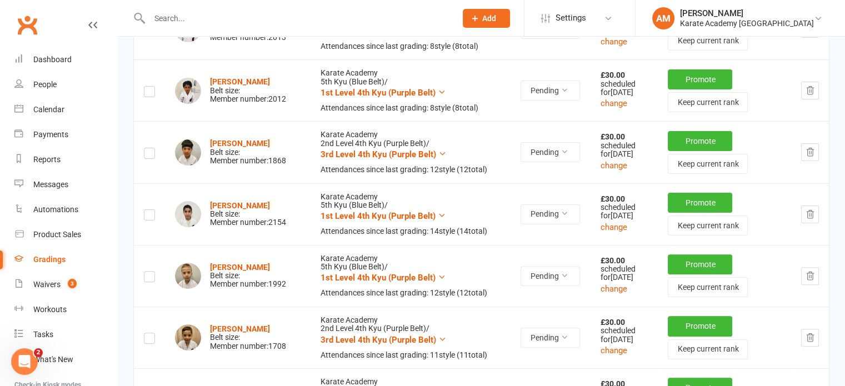
click at [807, 156] on icon "button" at bounding box center [810, 152] width 7 height 8
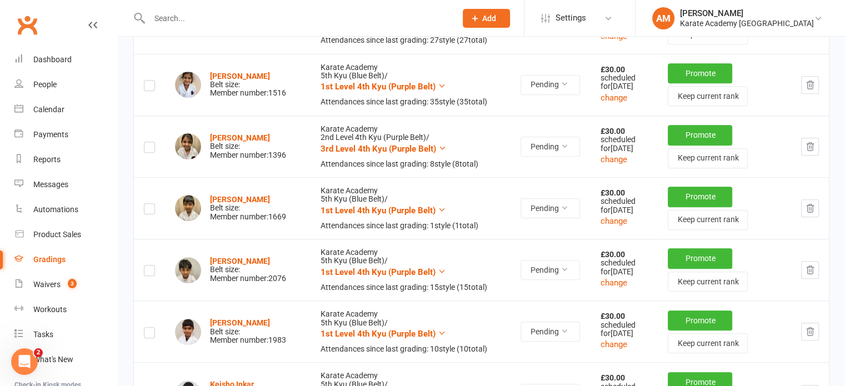
click at [806, 152] on icon "button" at bounding box center [810, 147] width 10 height 10
click at [817, 156] on button "button" at bounding box center [810, 147] width 18 height 18
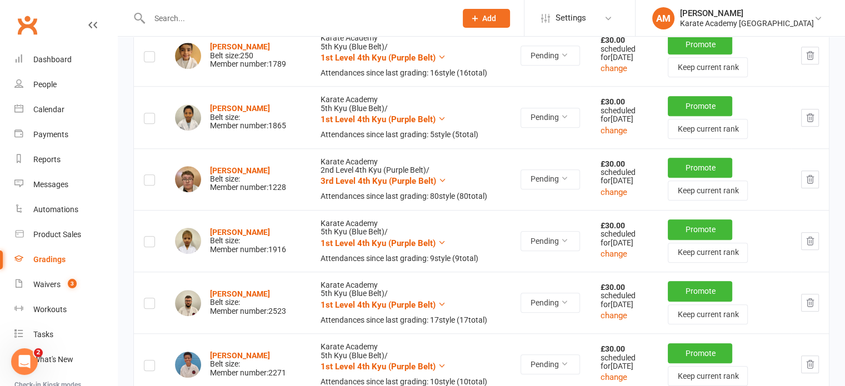
scroll to position [1056, 0]
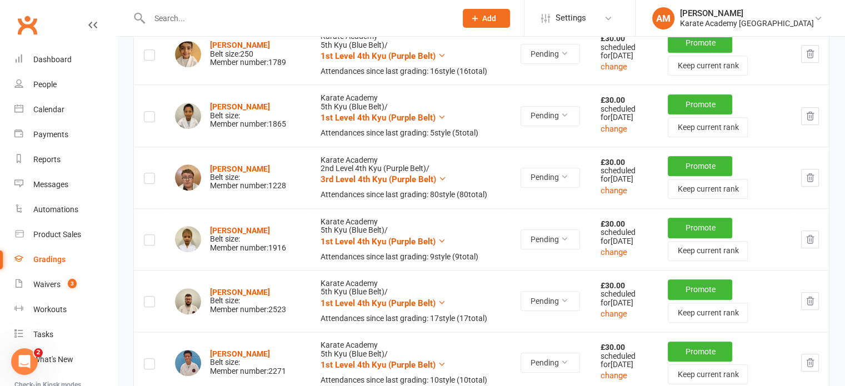
click at [809, 121] on icon "button" at bounding box center [810, 116] width 10 height 10
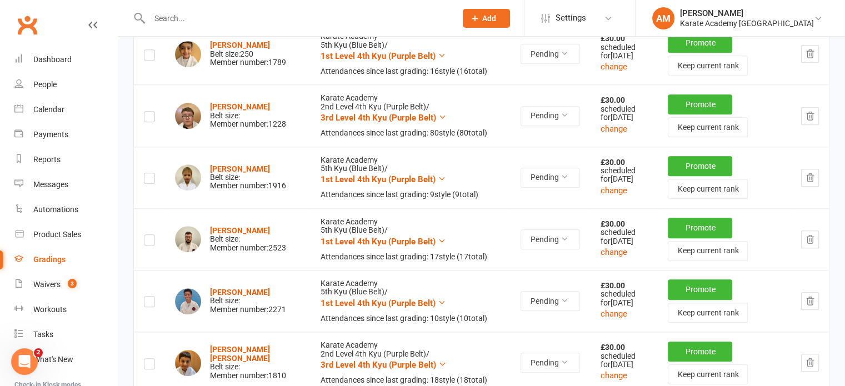
click at [809, 121] on icon "button" at bounding box center [810, 116] width 10 height 10
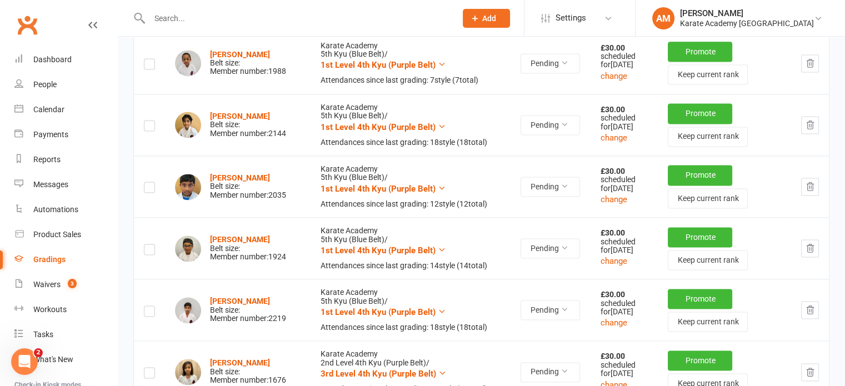
scroll to position [1556, 0]
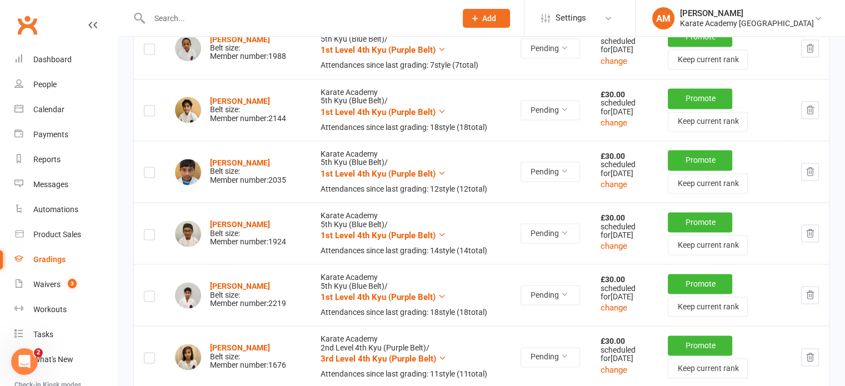
click at [810, 53] on icon "button" at bounding box center [810, 48] width 10 height 10
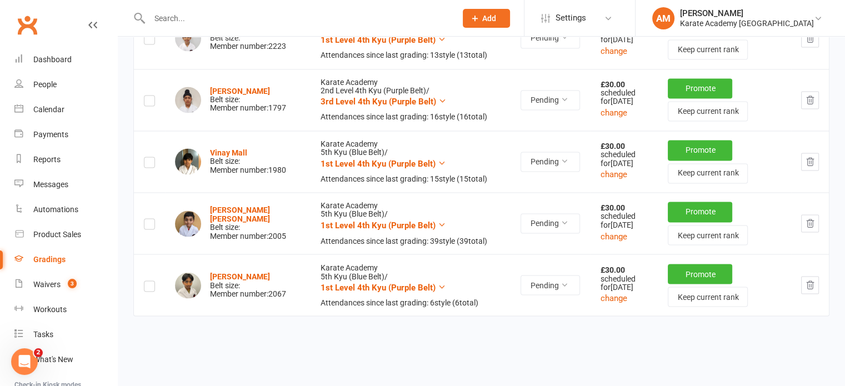
scroll to position [1890, 0]
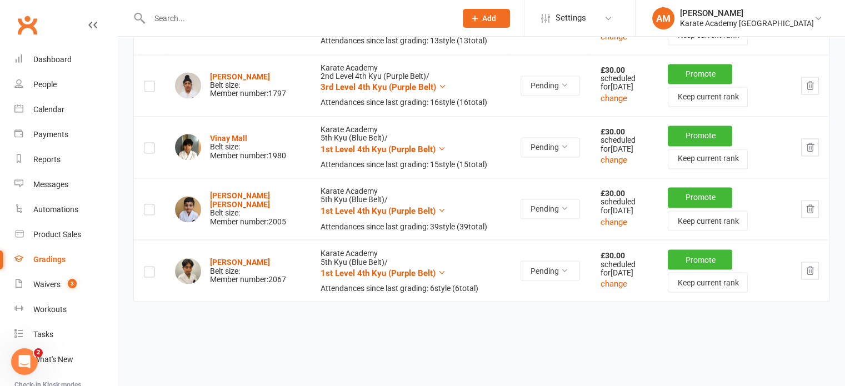
click at [810, 91] on icon "button" at bounding box center [810, 86] width 10 height 10
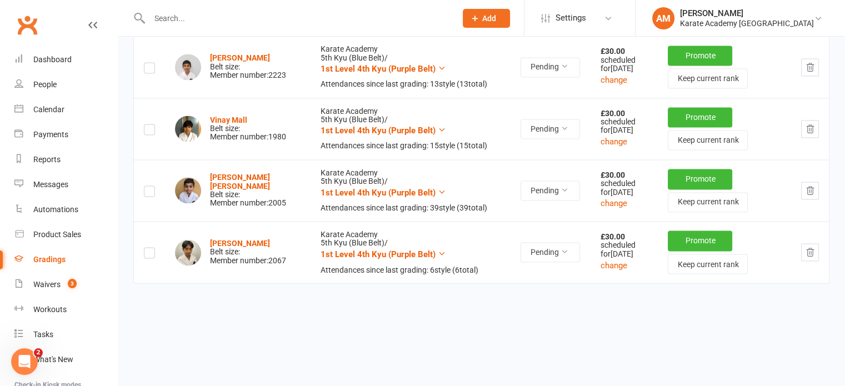
scroll to position [1966, 0]
click at [811, 248] on icon "button" at bounding box center [810, 252] width 7 height 8
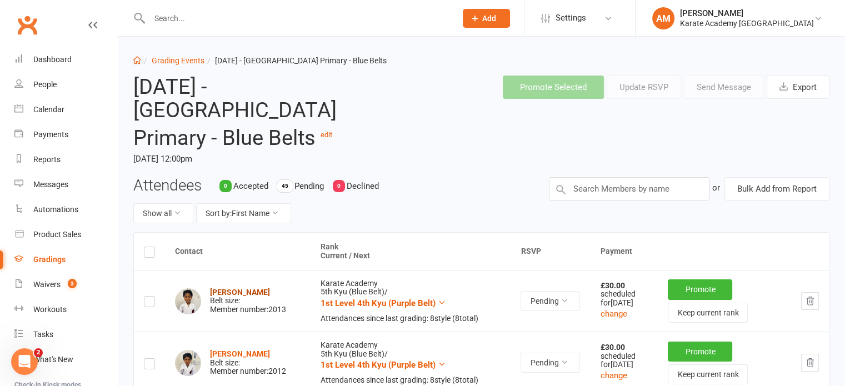
scroll to position [0, 0]
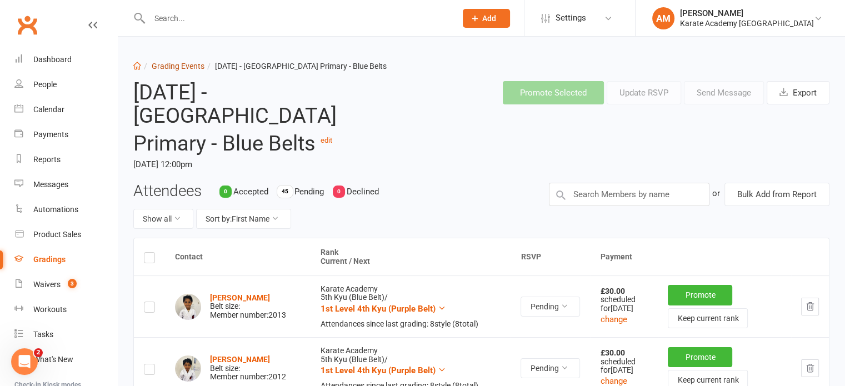
click at [191, 66] on link "Grading Events" at bounding box center [178, 66] width 53 height 9
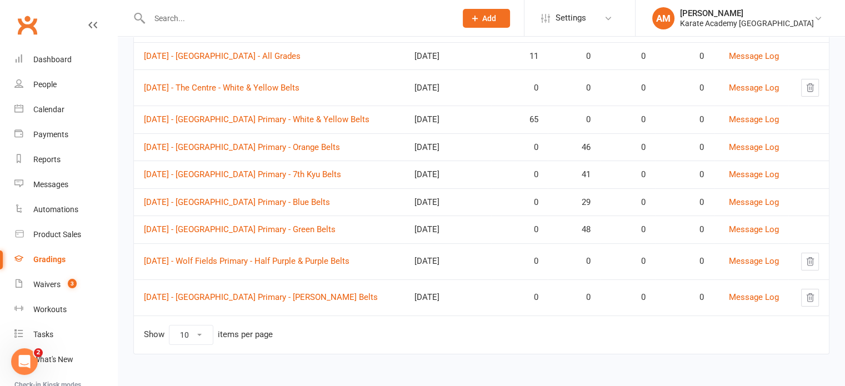
scroll to position [227, 0]
click at [350, 257] on link "[DATE] - Wolf Fields Primary - Half Purple & Purple Belts" at bounding box center [247, 261] width 206 height 10
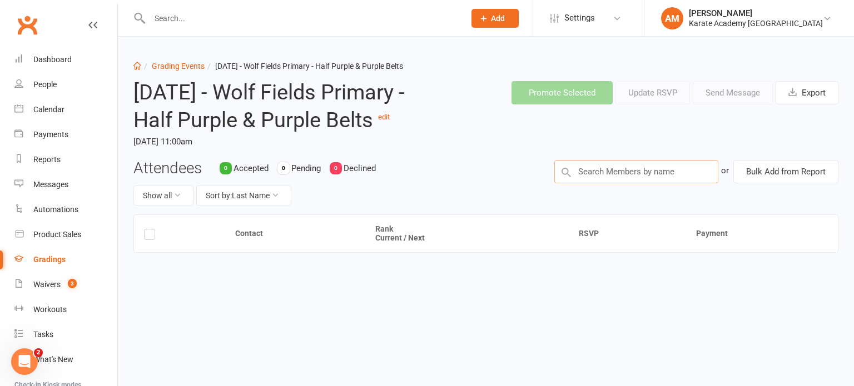
click at [593, 183] on input "text" at bounding box center [636, 171] width 164 height 23
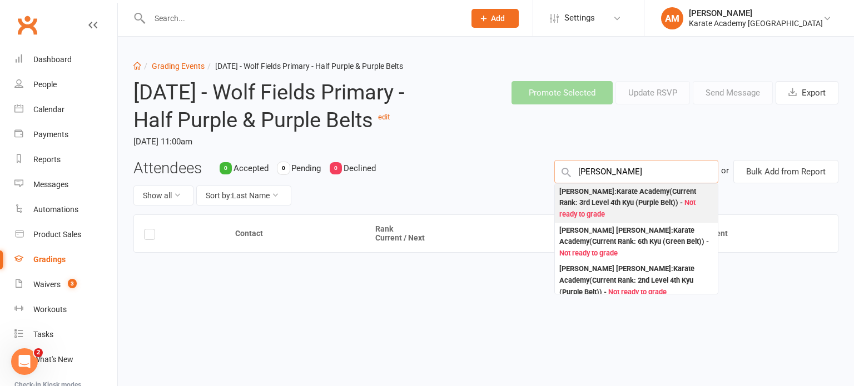
type input "daniel"
click at [626, 213] on div "Daniel Mantash : Karate Academy (Current Rank: 3rd Level 4th Kyu (Purple Belt) …" at bounding box center [636, 203] width 154 height 34
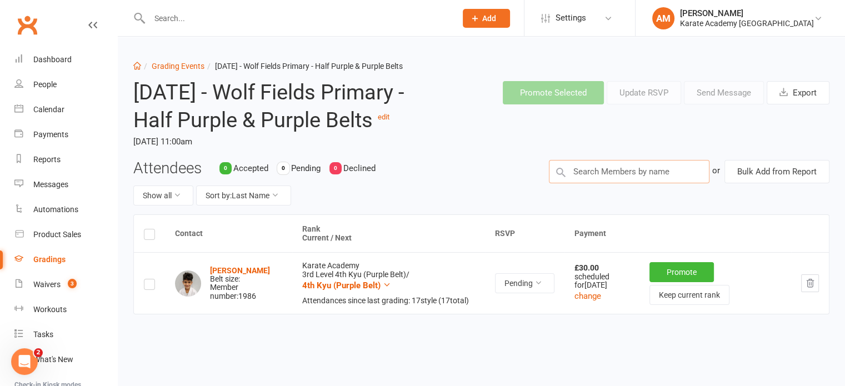
click at [602, 183] on input "text" at bounding box center [629, 171] width 161 height 23
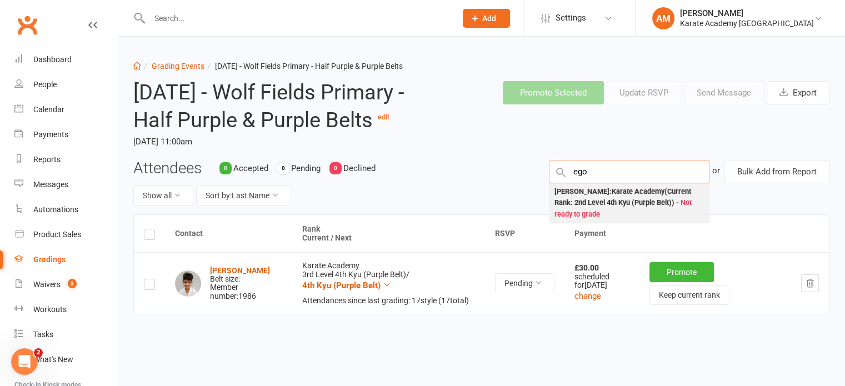
type input "ego"
click at [603, 215] on div "Egonna Eze : Karate Academy (Current Rank: 2nd Level 4th Kyu (Purple Belt) ) - …" at bounding box center [629, 203] width 151 height 34
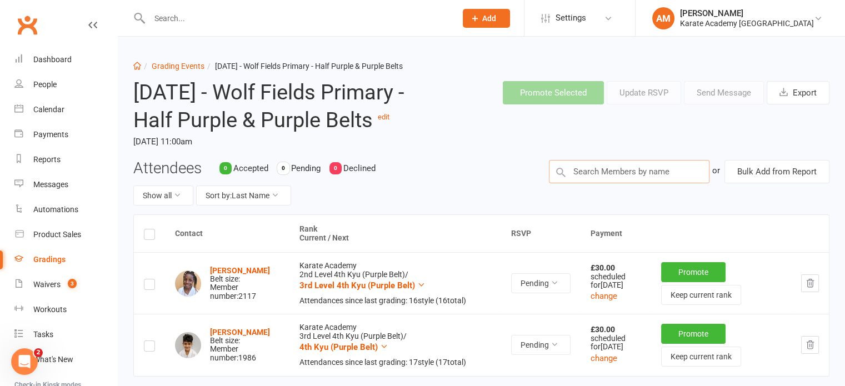
click at [636, 183] on input "text" at bounding box center [629, 171] width 161 height 23
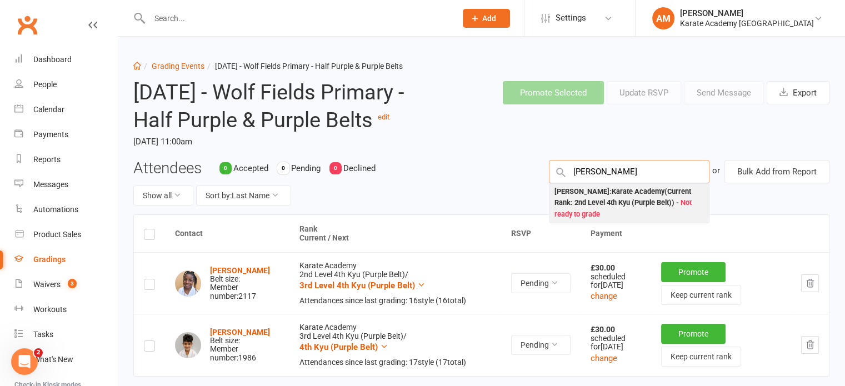
type input "ugo"
click at [628, 221] on div "Ugochukwu Eze : Karate Academy (Current Rank: 2nd Level 4th Kyu (Purple Belt) )…" at bounding box center [629, 203] width 151 height 34
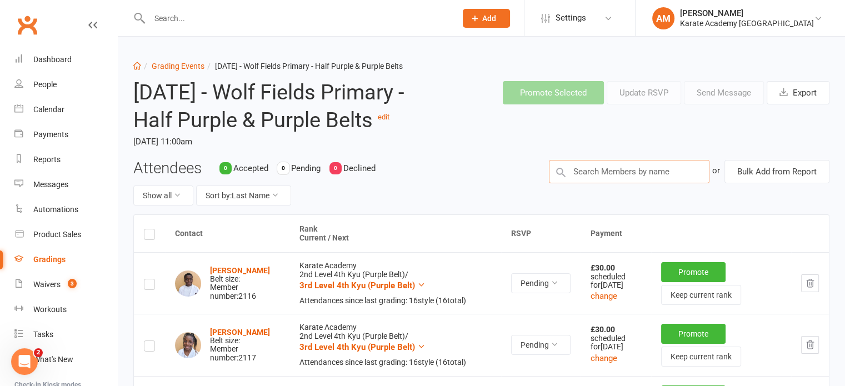
click at [620, 183] on input "text" at bounding box center [629, 171] width 161 height 23
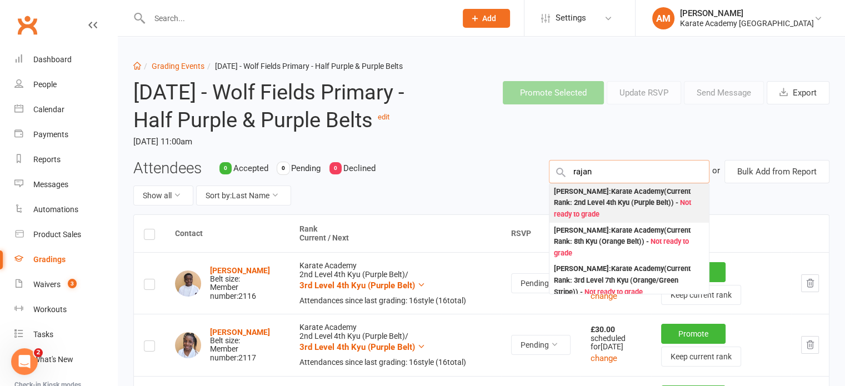
type input "rajan"
click at [611, 220] on div "Rajan Kallha : Karate Academy (Current Rank: 2nd Level 4th Kyu (Purple Belt) ) …" at bounding box center [629, 203] width 151 height 34
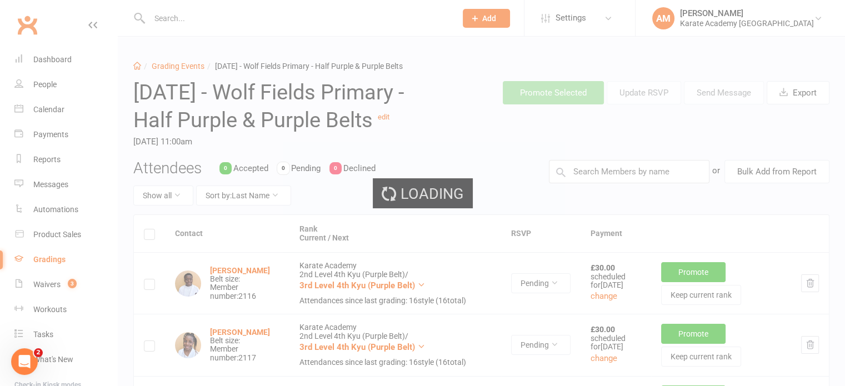
click at [611, 197] on div "Loading" at bounding box center [422, 193] width 845 height 386
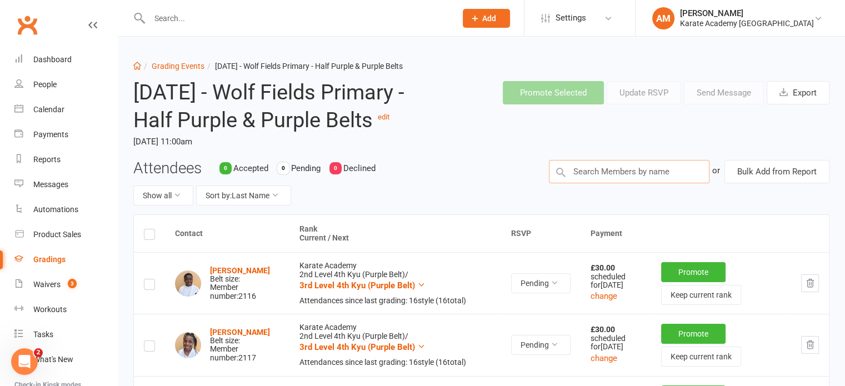
click at [611, 183] on input "text" at bounding box center [629, 171] width 161 height 23
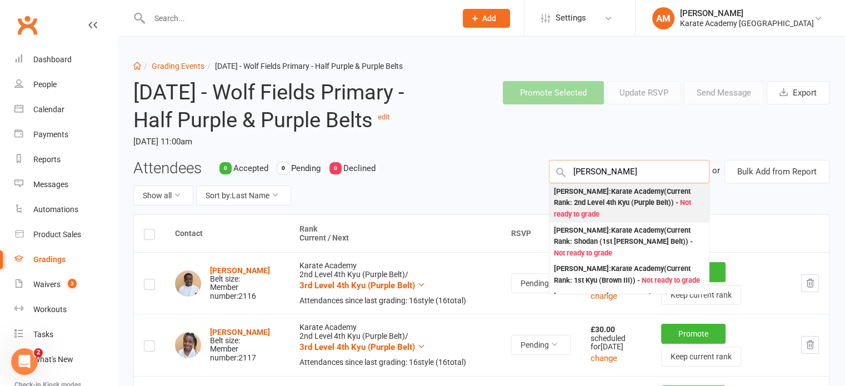
type input "kamil"
click at [614, 221] on div "Kamil Gamar : Karate Academy (Current Rank: 2nd Level 4th Kyu (Purple Belt) ) -…" at bounding box center [629, 203] width 151 height 34
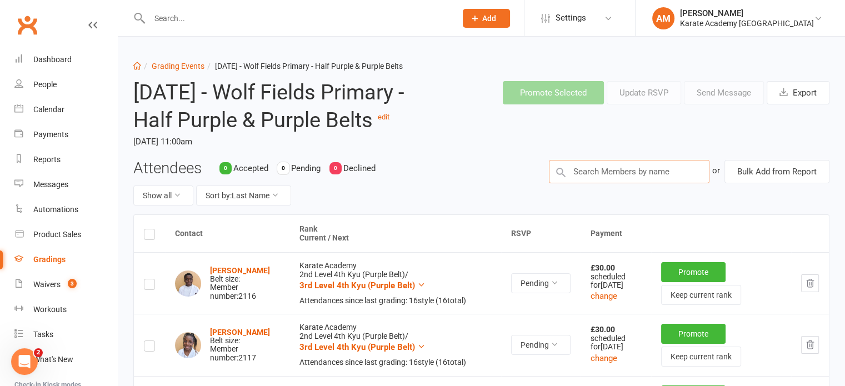
click at [596, 183] on input "text" at bounding box center [629, 171] width 161 height 23
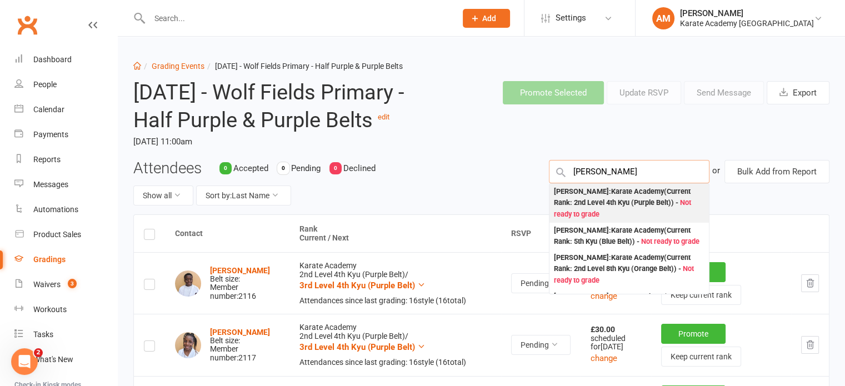
type input "kress"
click at [602, 211] on div "Kresteen Azzam : Karate Academy (Current Rank: 2nd Level 4th Kyu (Purple Belt) …" at bounding box center [629, 203] width 151 height 34
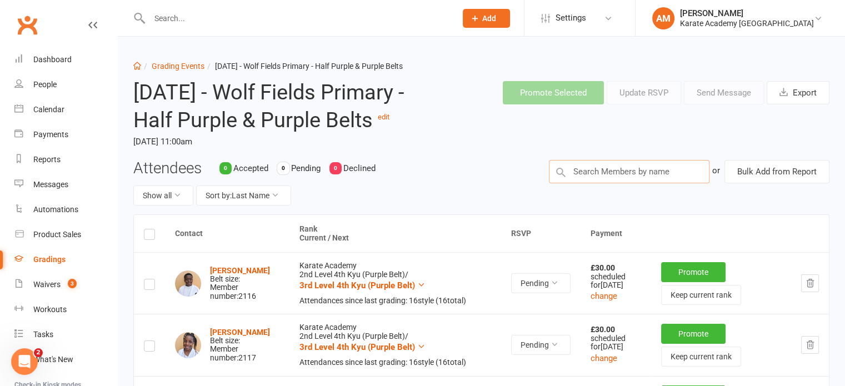
click at [598, 183] on input "text" at bounding box center [629, 171] width 161 height 23
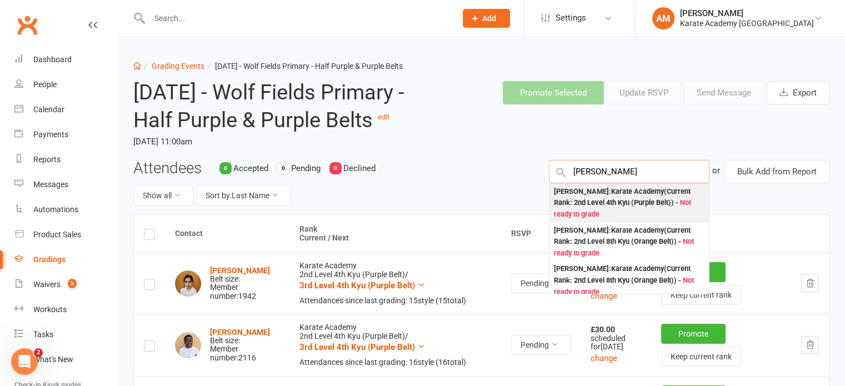
type input "aaron"
click at [611, 221] on div "Aaron Sigdel : Karate Academy (Current Rank: 2nd Level 4th Kyu (Purple Belt) ) …" at bounding box center [629, 203] width 151 height 34
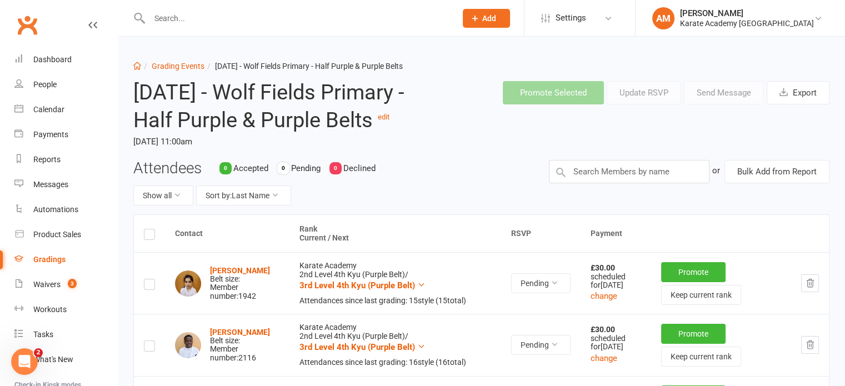
click at [511, 206] on div "Show all Sort by: Last Name" at bounding box center [332, 196] width 399 height 20
click at [198, 66] on link "Grading Events" at bounding box center [178, 66] width 53 height 9
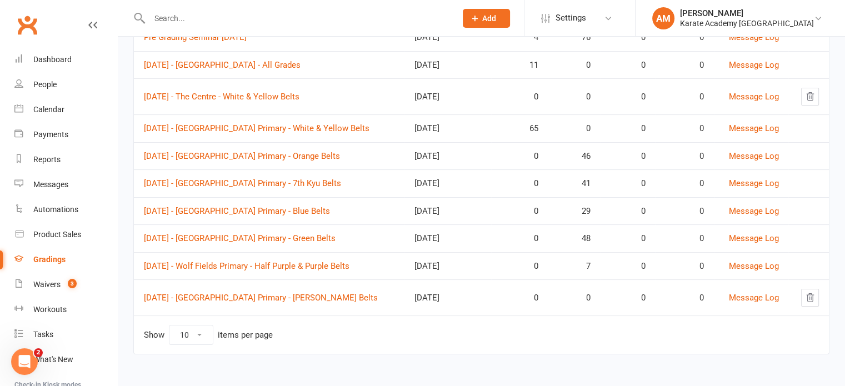
scroll to position [222, 0]
click at [350, 262] on link "[DATE] - Wolf Fields Primary - Half Purple & Purple Belts" at bounding box center [247, 266] width 206 height 10
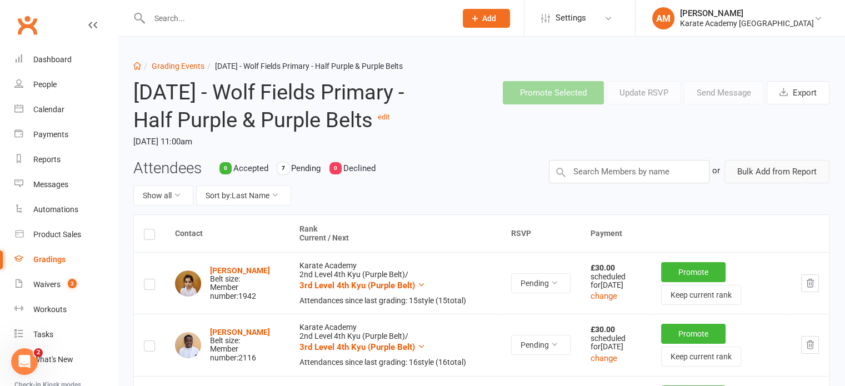
click at [780, 183] on button "Bulk Add from Report" at bounding box center [777, 171] width 105 height 23
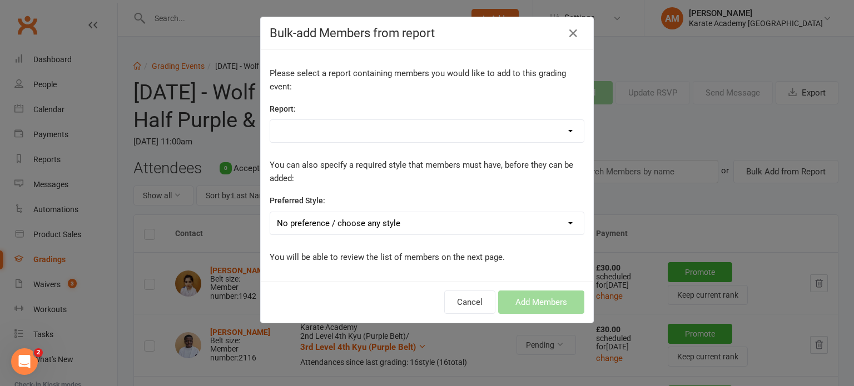
click at [403, 134] on select "1. Members - Active 1. Members - All Student Data 1. Members - Annual Membershi…" at bounding box center [426, 131] width 313 height 22
select select "71439"
click at [270, 120] on select "1. Members - Active 1. Members - All Student Data 1. Members - Annual Membershi…" at bounding box center [426, 131] width 313 height 22
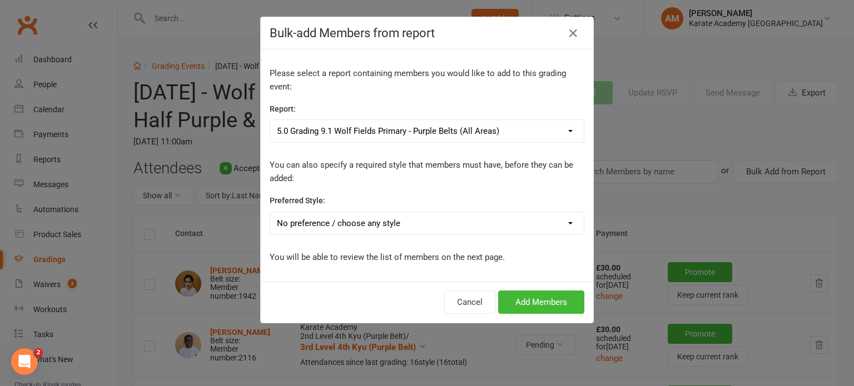
click at [406, 226] on select "No preference / choose any style Karate Academy" at bounding box center [426, 223] width 313 height 22
select select "1443"
click at [270, 212] on select "No preference / choose any style Karate Academy" at bounding box center [426, 223] width 313 height 22
click at [537, 300] on button "Add Members" at bounding box center [541, 302] width 86 height 23
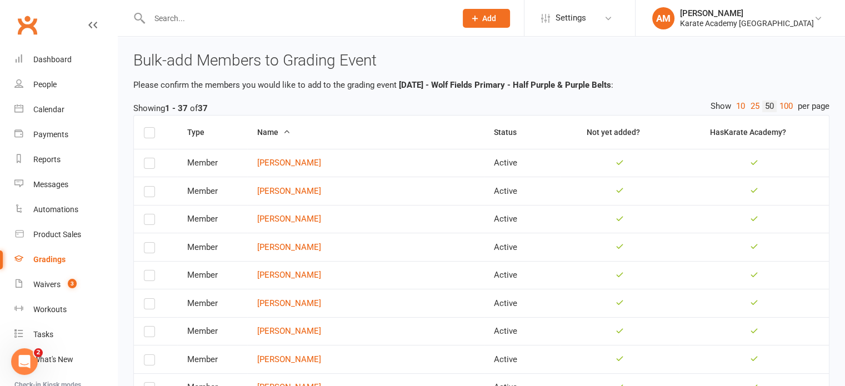
click at [151, 134] on label at bounding box center [149, 134] width 11 height 0
click at [151, 128] on input "checkbox" at bounding box center [149, 128] width 11 height 0
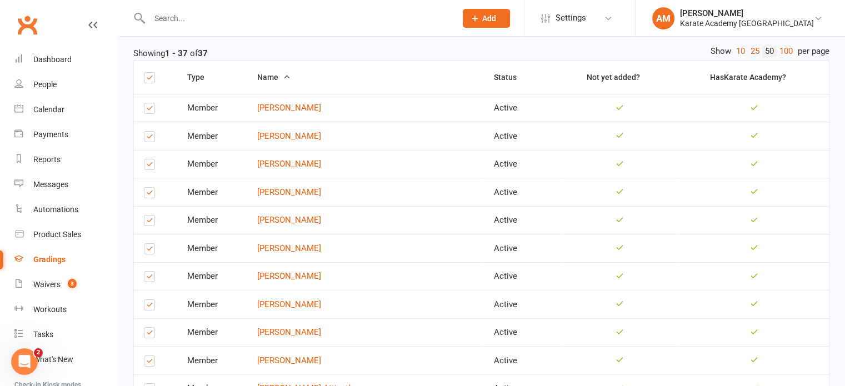
scroll to position [56, 0]
click at [148, 110] on label at bounding box center [149, 110] width 11 height 0
click at [148, 103] on input "checkbox" at bounding box center [149, 103] width 11 height 0
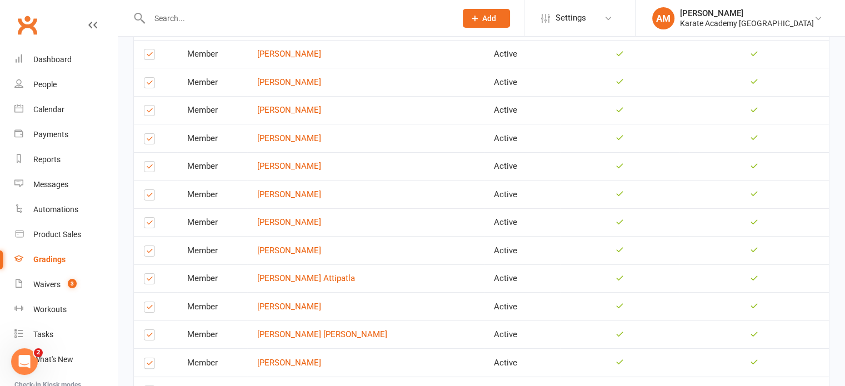
scroll to position [167, 0]
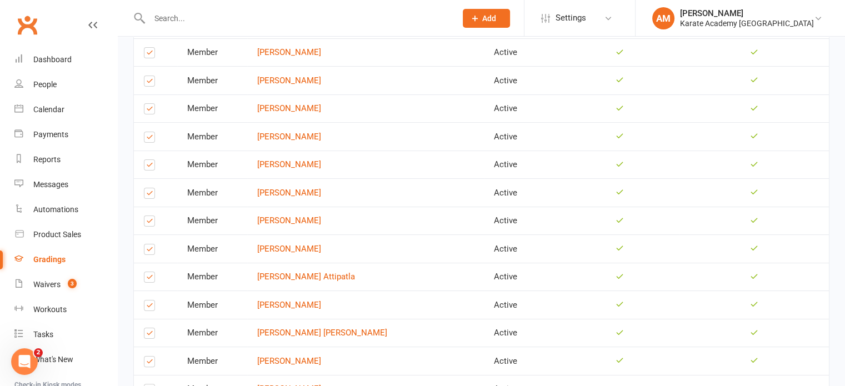
click at [154, 139] on label at bounding box center [149, 139] width 11 height 0
click at [154, 132] on input "checkbox" at bounding box center [149, 132] width 11 height 0
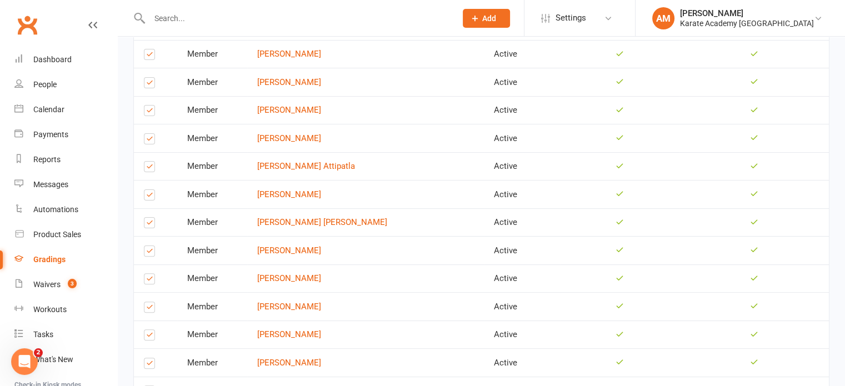
scroll to position [278, 0]
click at [151, 168] on label at bounding box center [149, 168] width 11 height 0
click at [151, 161] on input "checkbox" at bounding box center [149, 161] width 11 height 0
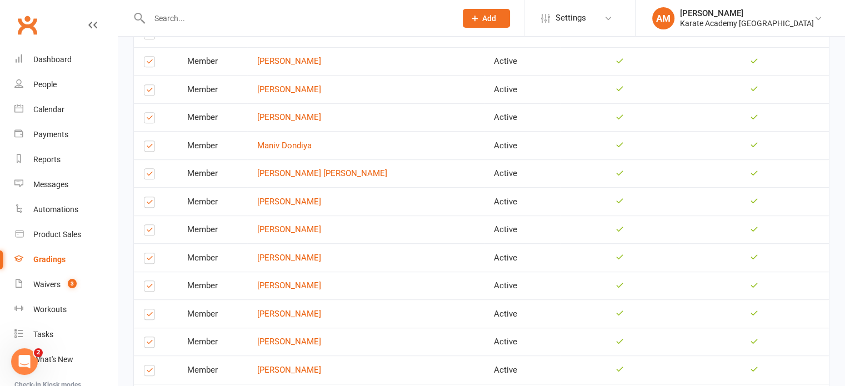
scroll to position [611, 0]
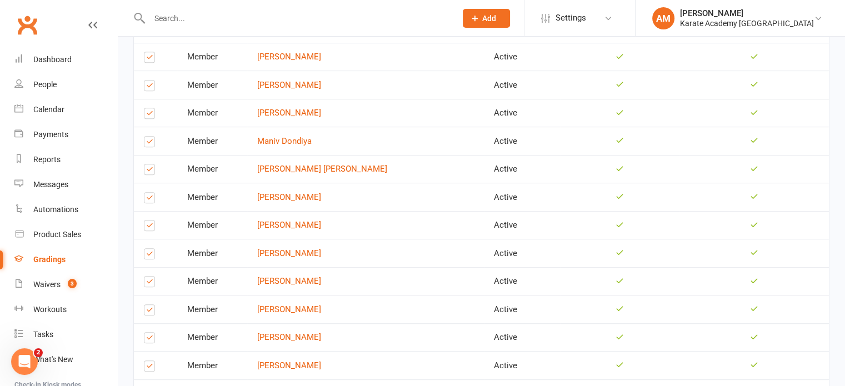
click at [151, 144] on label at bounding box center [149, 144] width 11 height 0
click at [151, 137] on input "checkbox" at bounding box center [149, 137] width 11 height 0
click at [149, 172] on label at bounding box center [149, 172] width 11 height 0
click at [149, 164] on input "checkbox" at bounding box center [149, 164] width 11 height 0
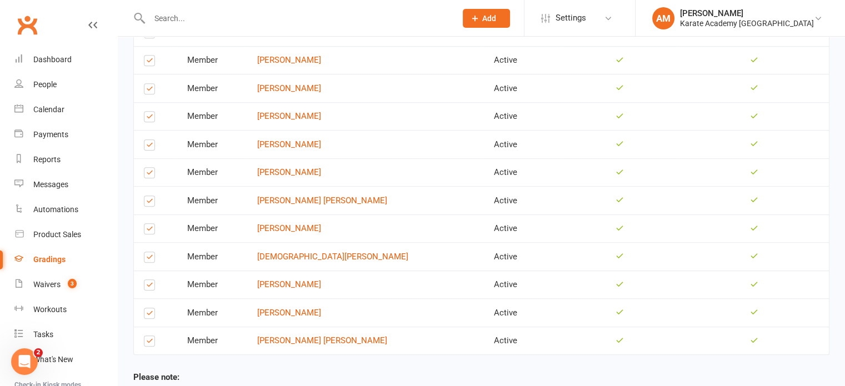
scroll to position [834, 0]
click at [152, 146] on label at bounding box center [149, 146] width 11 height 0
click at [152, 139] on input "checkbox" at bounding box center [149, 139] width 11 height 0
click at [150, 230] on label at bounding box center [149, 230] width 11 height 0
click at [150, 223] on input "checkbox" at bounding box center [149, 223] width 11 height 0
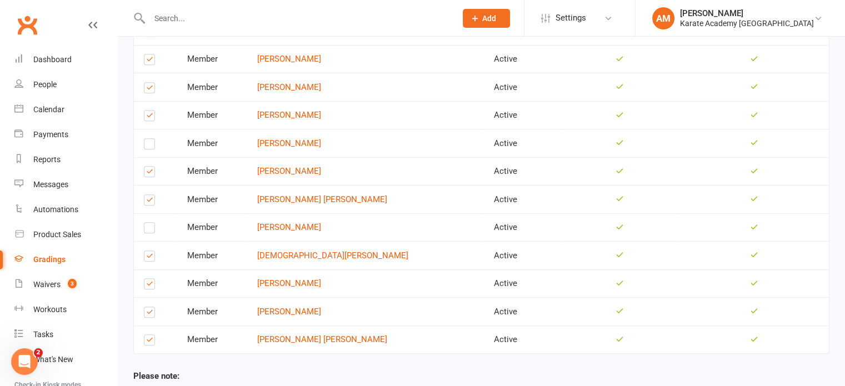
click at [150, 258] on label at bounding box center [149, 258] width 11 height 0
click at [150, 251] on input "checkbox" at bounding box center [149, 251] width 11 height 0
click at [149, 258] on label at bounding box center [149, 258] width 11 height 0
click at [149, 251] on input "checkbox" at bounding box center [149, 251] width 11 height 0
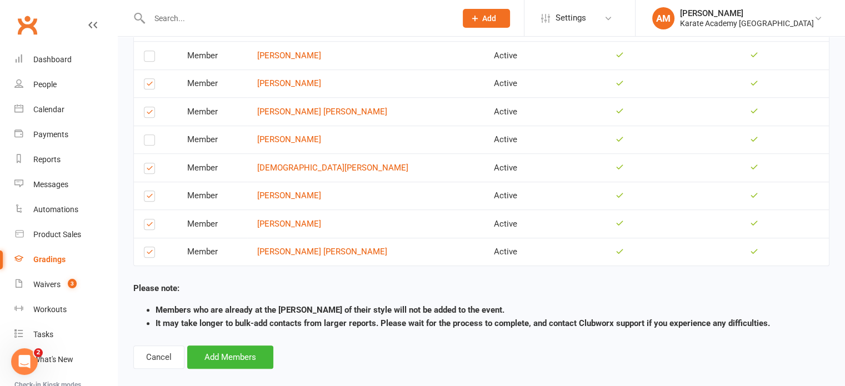
scroll to position [927, 0]
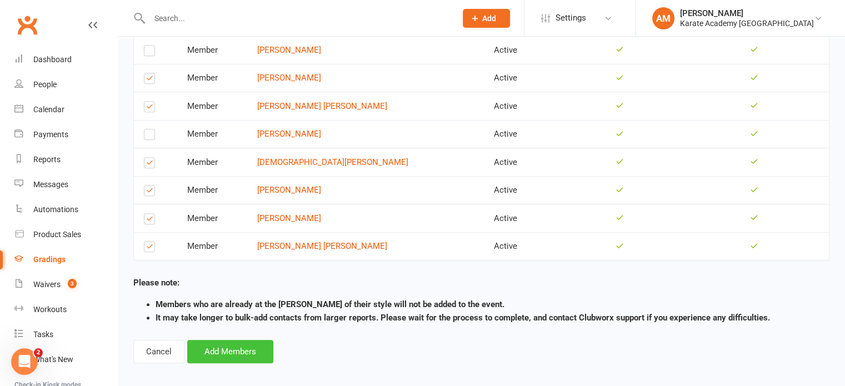
click at [233, 346] on button "Add Members" at bounding box center [230, 351] width 86 height 23
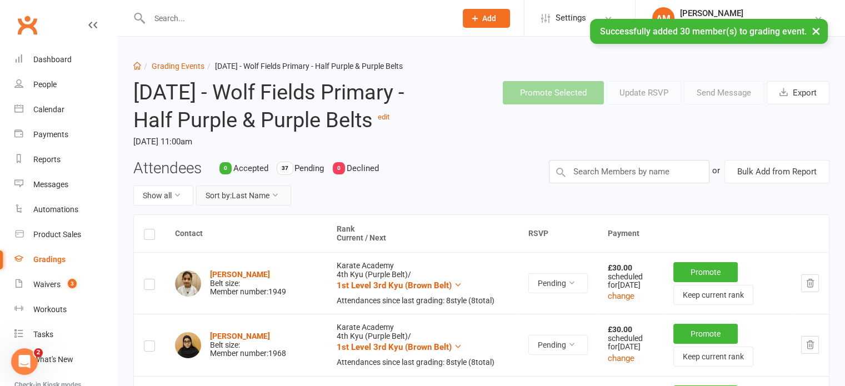
click at [267, 206] on button "Sort by: Last Name" at bounding box center [243, 196] width 95 height 20
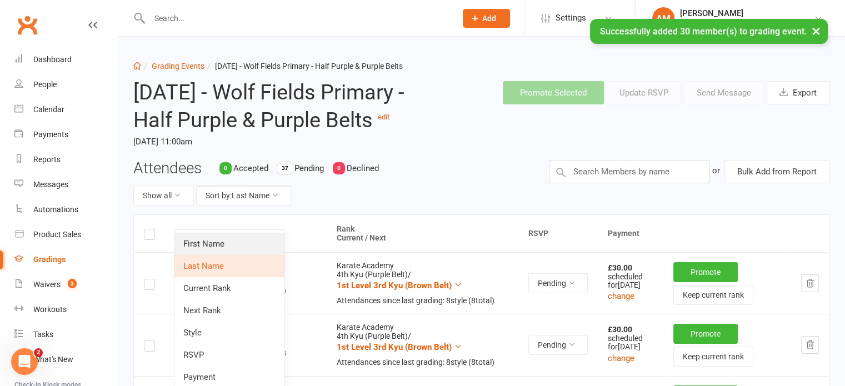
click at [258, 249] on link "First Name" at bounding box center [230, 244] width 110 height 22
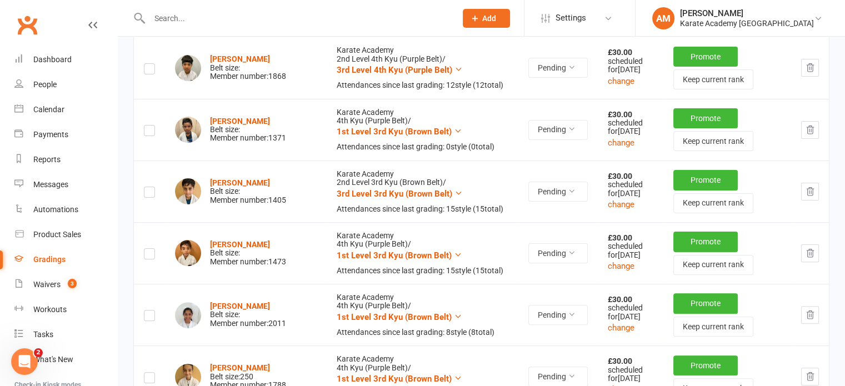
scroll to position [278, 0]
click at [816, 138] on button "button" at bounding box center [810, 130] width 18 height 18
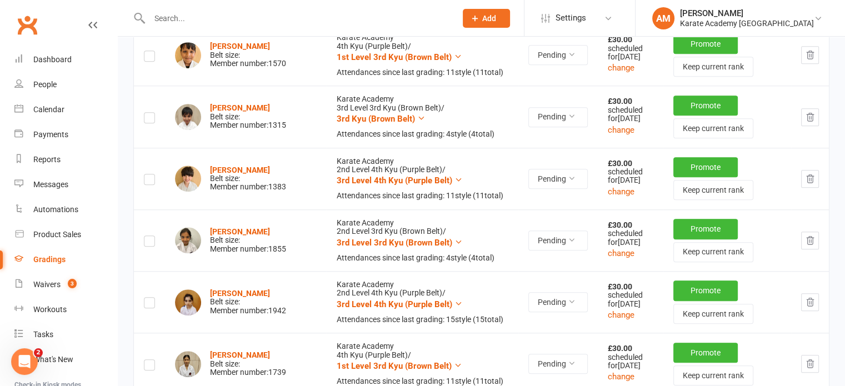
scroll to position [1000, 0]
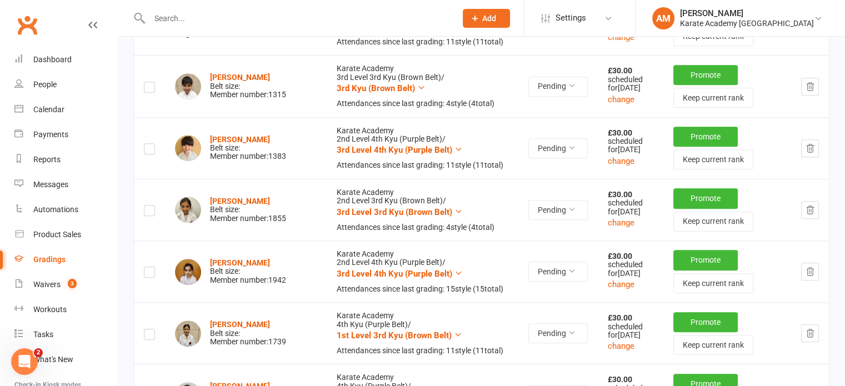
click at [814, 96] on button "button" at bounding box center [810, 87] width 18 height 18
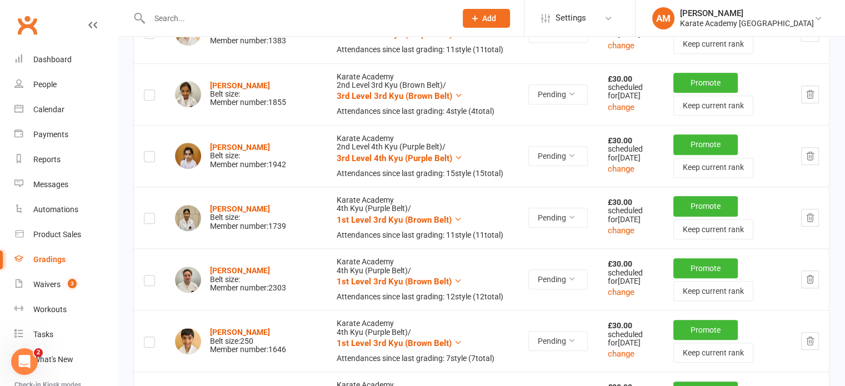
scroll to position [1056, 0]
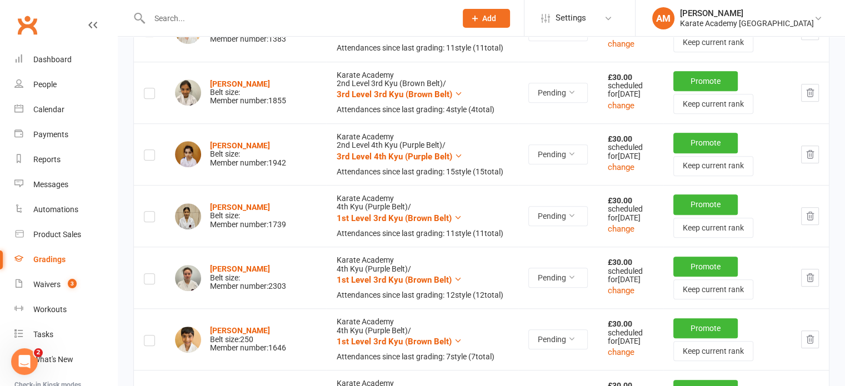
click at [808, 98] on icon "button" at bounding box center [810, 93] width 10 height 10
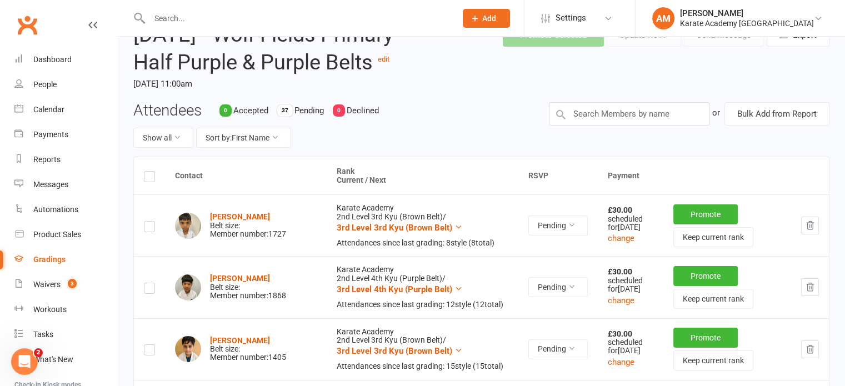
scroll to position [0, 0]
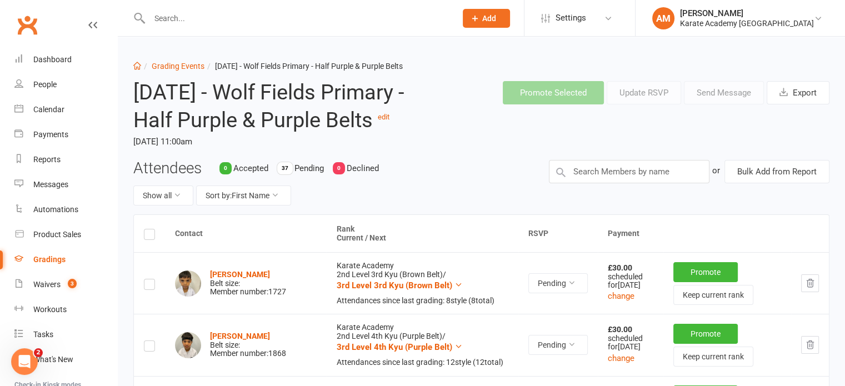
click at [549, 159] on header "Saturday 11th October 2025 - Wolf Fields Primary - Half Purple & Purple Belts e…" at bounding box center [481, 115] width 713 height 87
click at [170, 64] on link "Grading Events" at bounding box center [178, 66] width 53 height 9
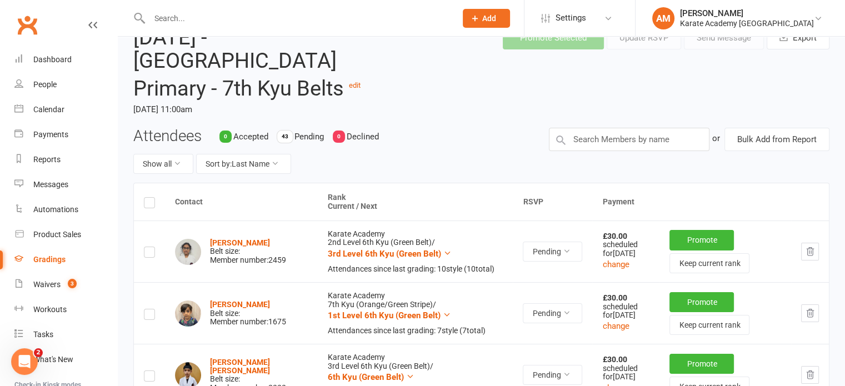
scroll to position [56, 0]
click at [273, 163] on icon at bounding box center [275, 163] width 8 height 8
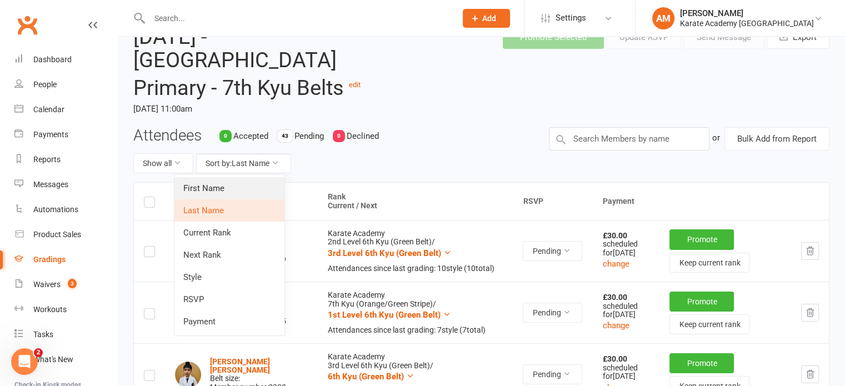
click at [262, 198] on link "First Name" at bounding box center [230, 188] width 110 height 22
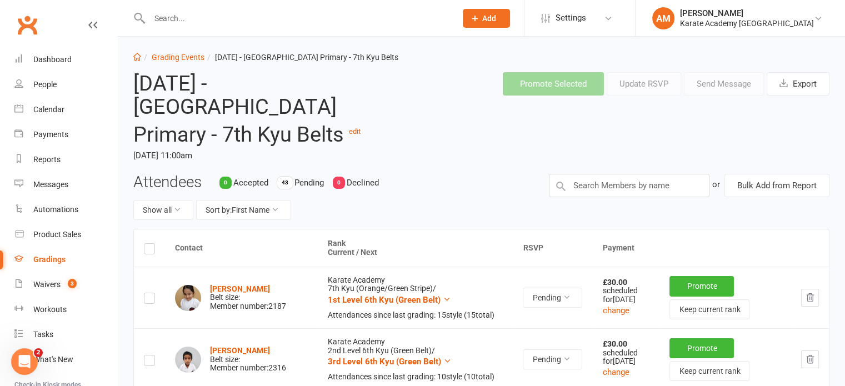
scroll to position [0, 0]
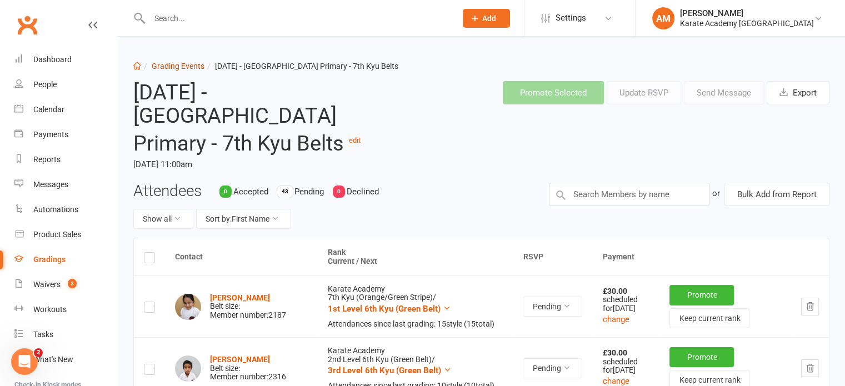
click at [174, 63] on link "Grading Events" at bounding box center [178, 66] width 53 height 9
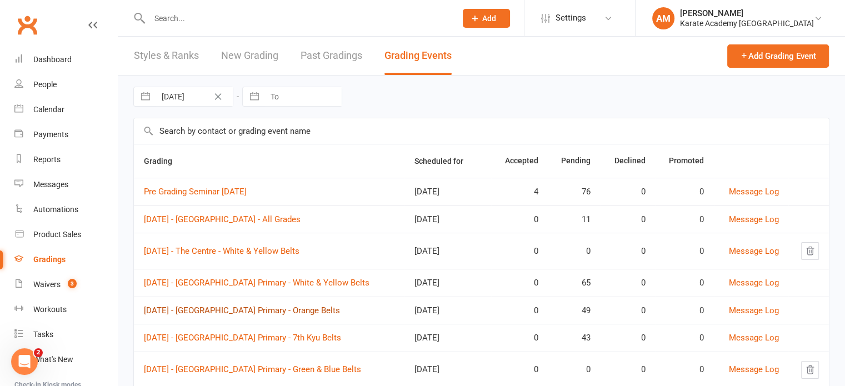
click at [290, 316] on link "[DATE] - [GEOGRAPHIC_DATA] Primary - Orange Belts" at bounding box center [242, 311] width 196 height 10
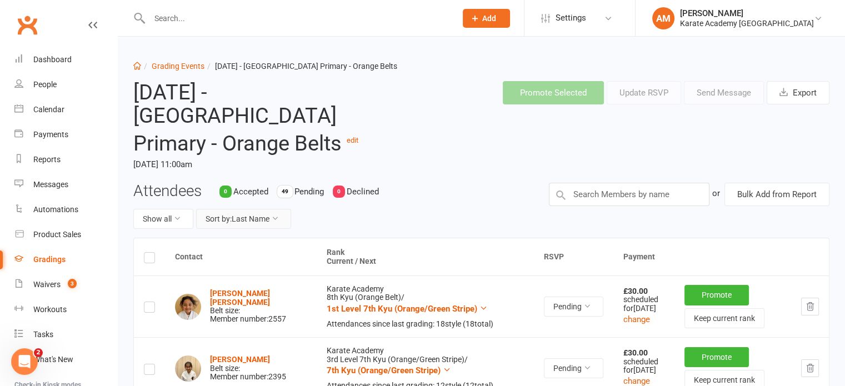
click at [245, 218] on button "Sort by: Last Name" at bounding box center [243, 219] width 95 height 20
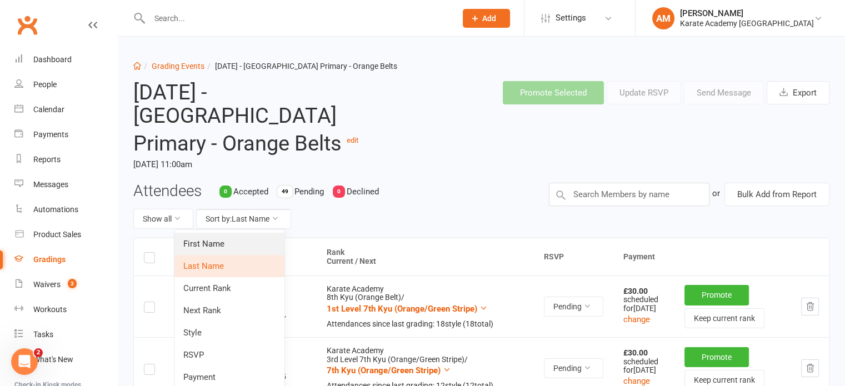
click at [247, 243] on link "First Name" at bounding box center [230, 244] width 110 height 22
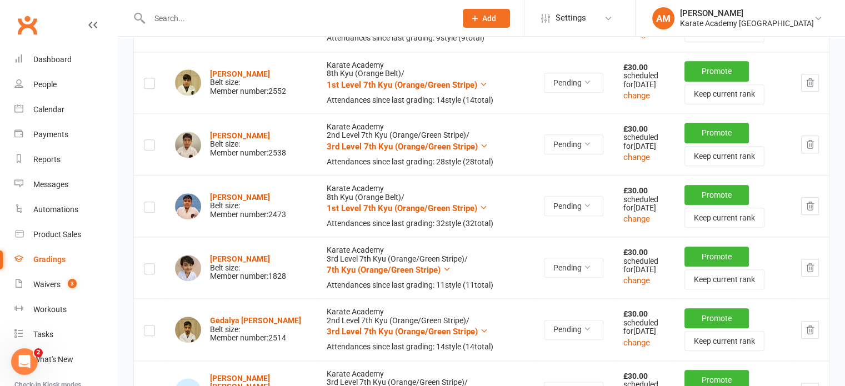
scroll to position [1223, 0]
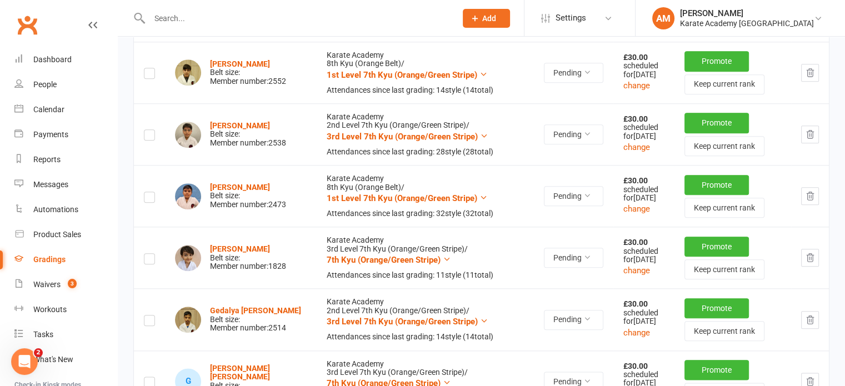
click at [805, 201] on icon "button" at bounding box center [810, 196] width 10 height 10
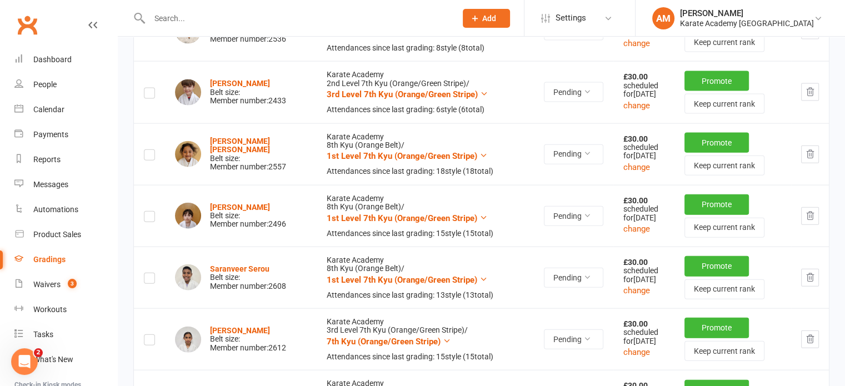
scroll to position [2501, 0]
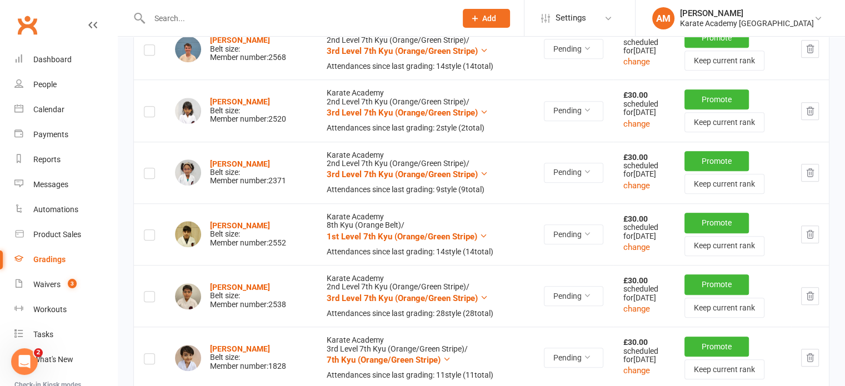
scroll to position [1056, 0]
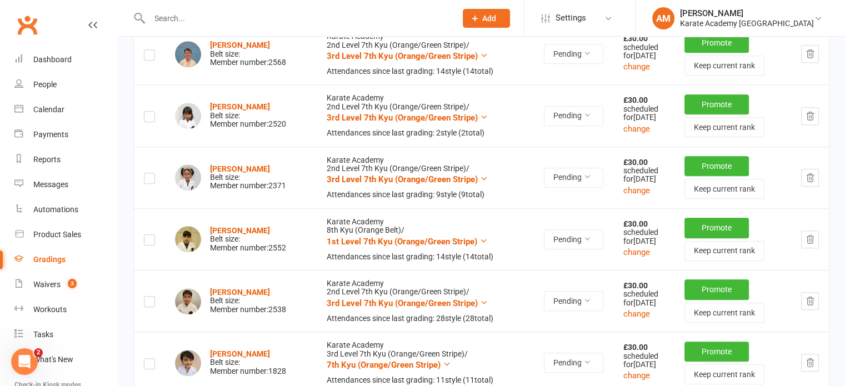
click at [814, 121] on icon "button" at bounding box center [810, 116] width 10 height 10
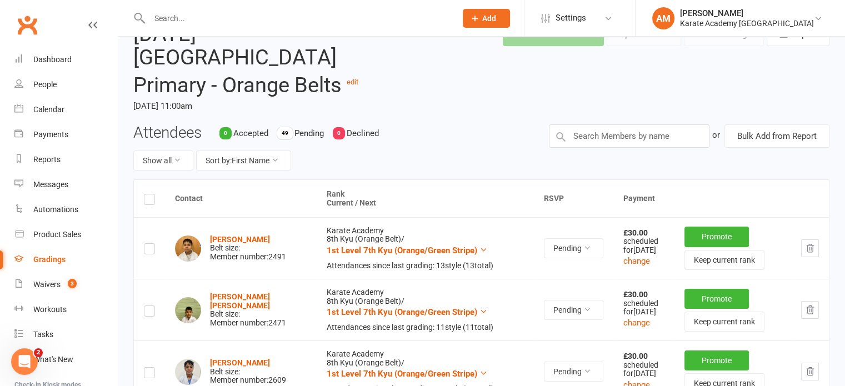
scroll to position [0, 0]
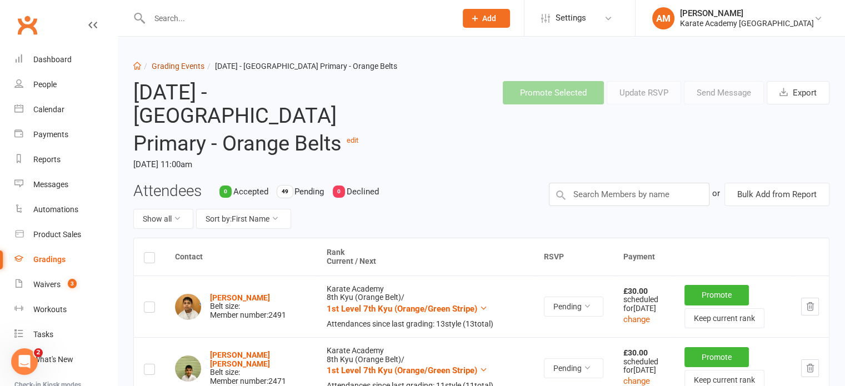
click at [185, 66] on link "Grading Events" at bounding box center [178, 66] width 53 height 9
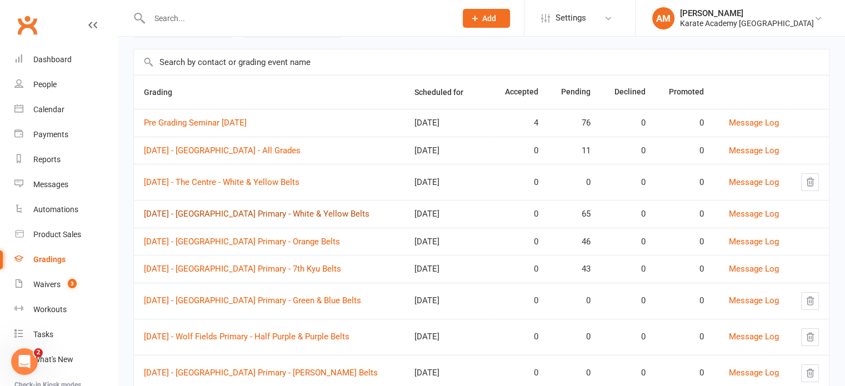
scroll to position [111, 0]
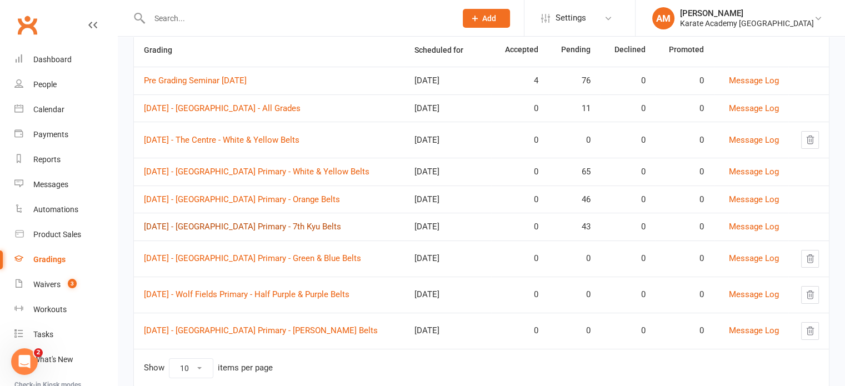
click at [285, 232] on link "[DATE] - [GEOGRAPHIC_DATA] Primary - 7th Kyu Belts" at bounding box center [242, 227] width 197 height 10
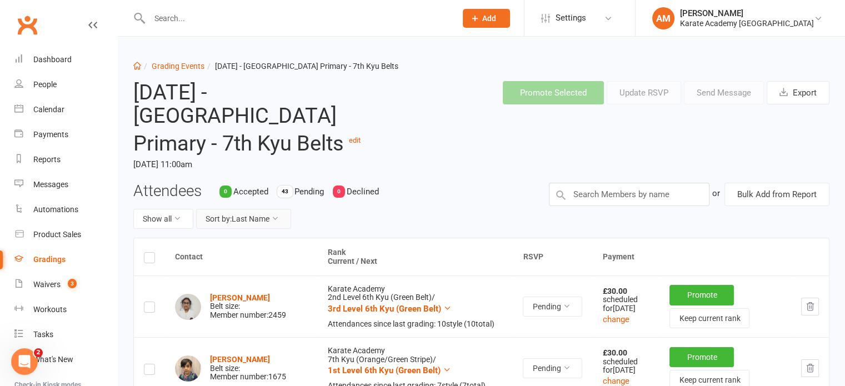
click at [277, 213] on button "Sort by: Last Name" at bounding box center [243, 219] width 95 height 20
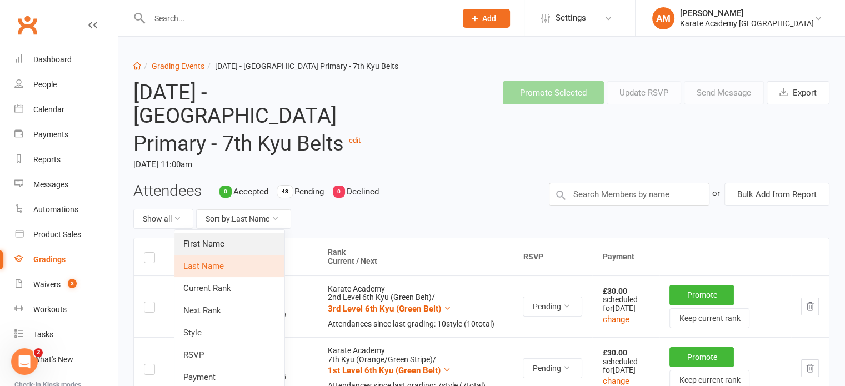
click at [271, 238] on link "First Name" at bounding box center [230, 244] width 110 height 22
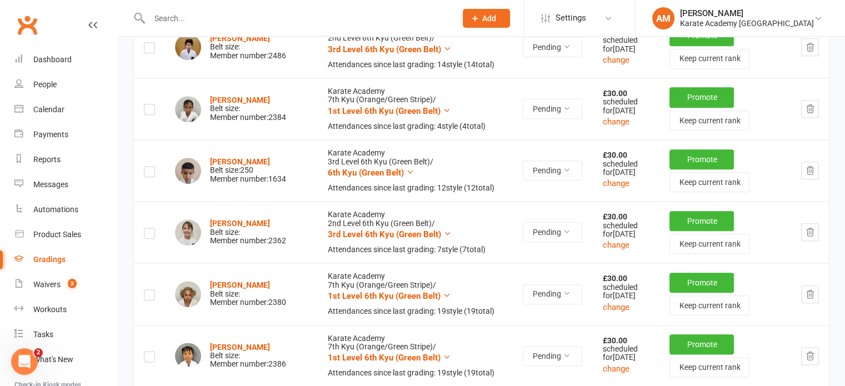
scroll to position [1278, 0]
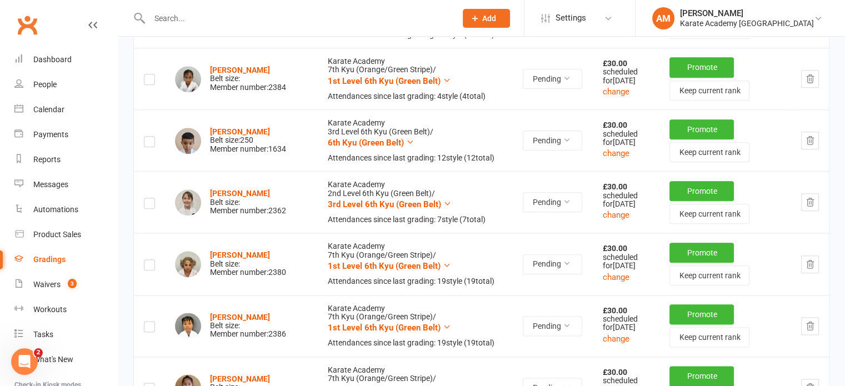
click at [809, 84] on icon "button" at bounding box center [810, 79] width 10 height 10
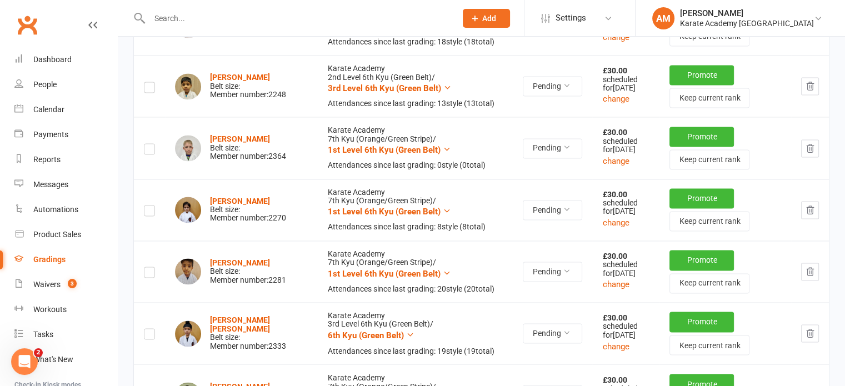
scroll to position [1778, 0]
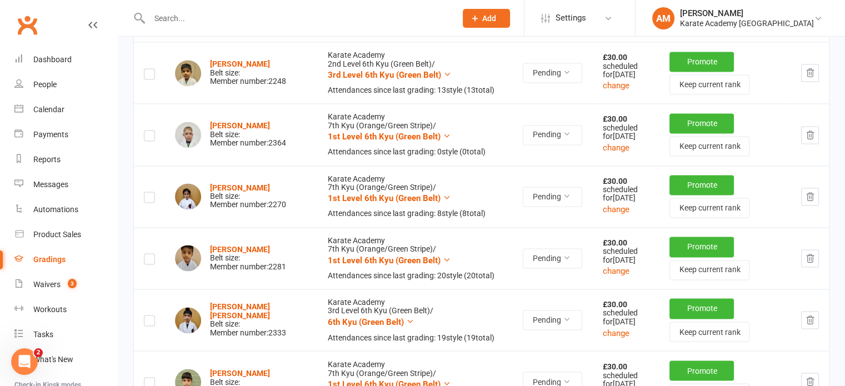
click at [806, 140] on icon "button" at bounding box center [810, 135] width 10 height 10
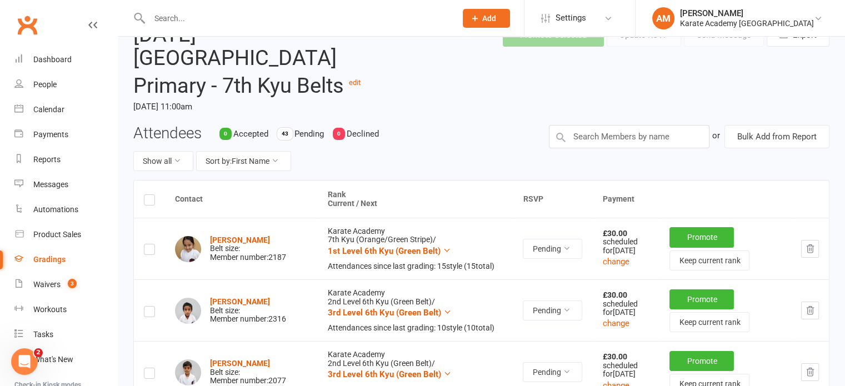
scroll to position [0, 0]
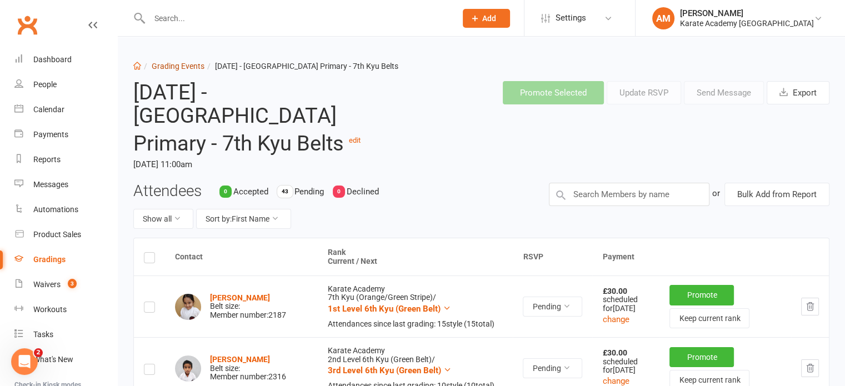
click at [175, 66] on link "Grading Events" at bounding box center [178, 66] width 53 height 9
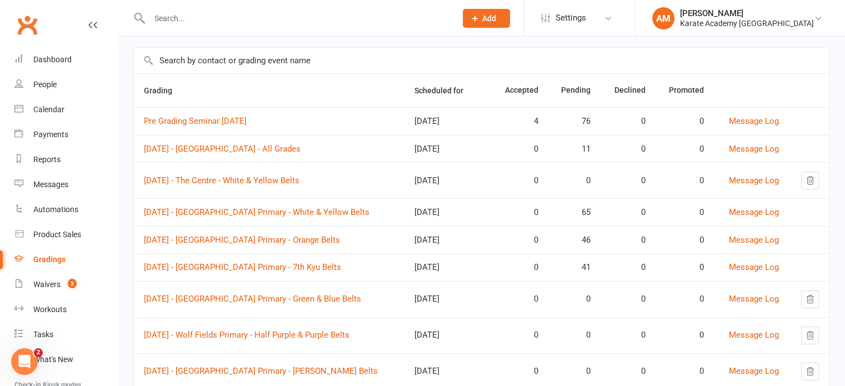
scroll to position [111, 0]
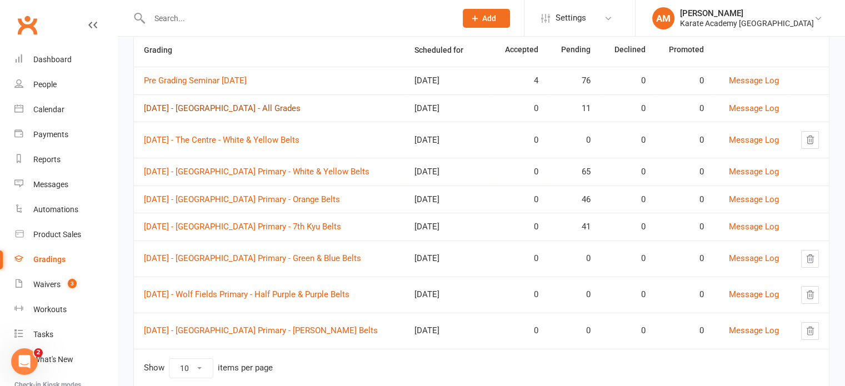
click at [267, 113] on link "[DATE] - [GEOGRAPHIC_DATA] - All Grades" at bounding box center [222, 108] width 157 height 10
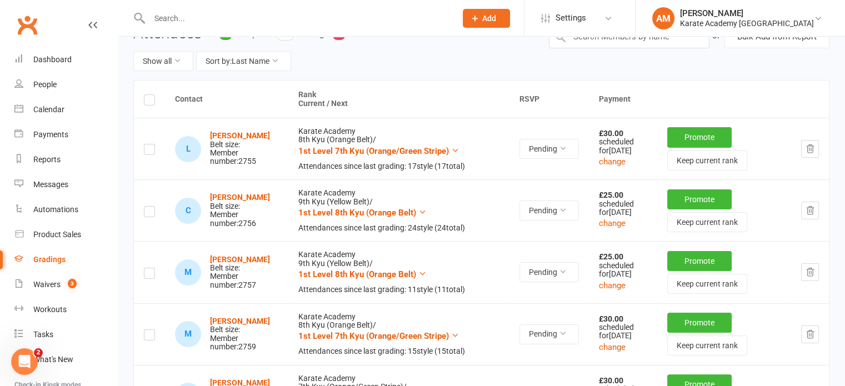
scroll to position [167, 0]
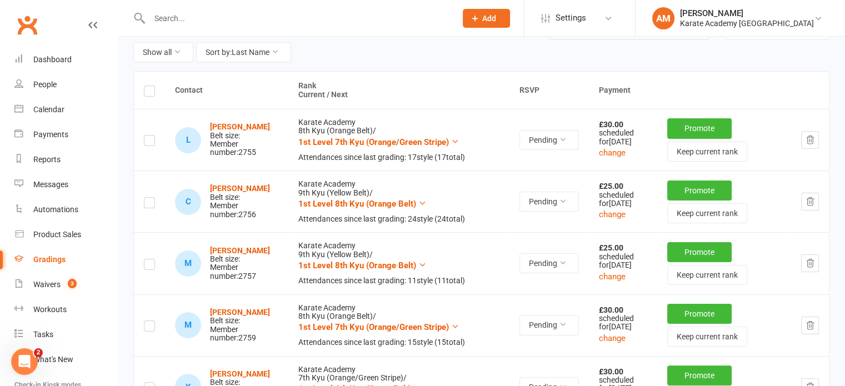
click at [151, 93] on label at bounding box center [149, 93] width 11 height 0
click at [151, 86] on input "checkbox" at bounding box center [149, 86] width 11 height 0
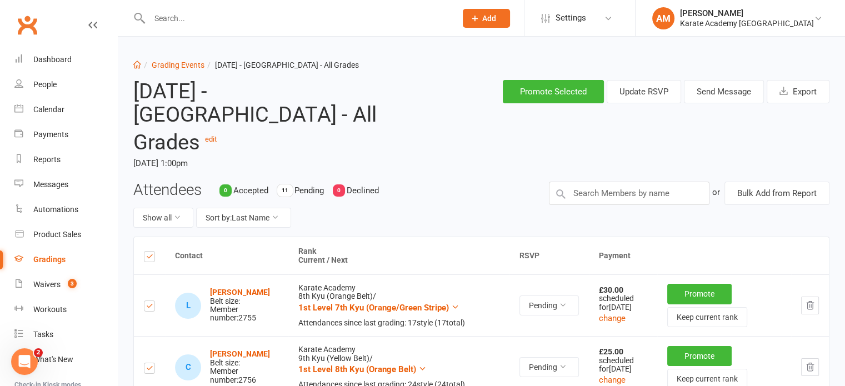
scroll to position [0, 0]
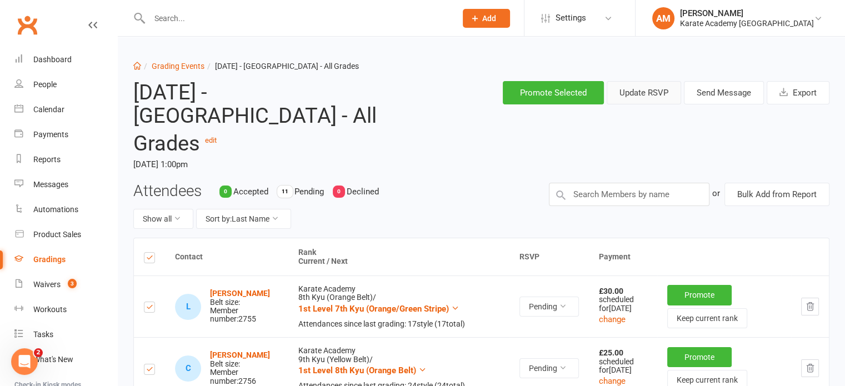
click at [658, 93] on button "Update RSVP" at bounding box center [644, 92] width 74 height 23
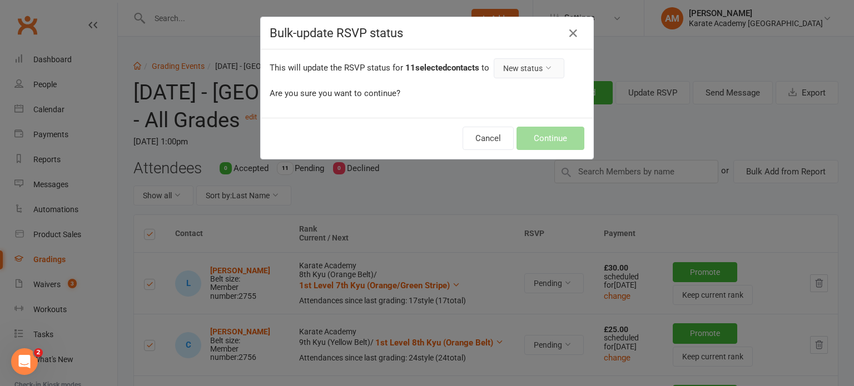
click at [516, 67] on button "New status" at bounding box center [528, 68] width 71 height 20
click at [496, 117] on link "Accepted" at bounding box center [506, 115] width 110 height 22
click at [556, 140] on button "Continue" at bounding box center [550, 138] width 68 height 23
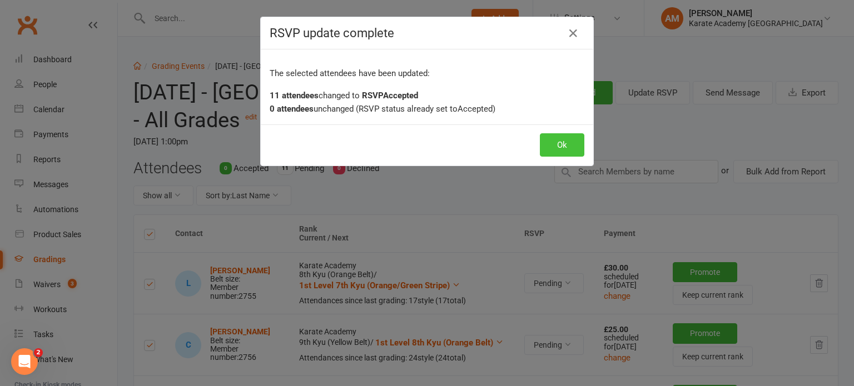
click at [574, 137] on button "Ok" at bounding box center [562, 144] width 44 height 23
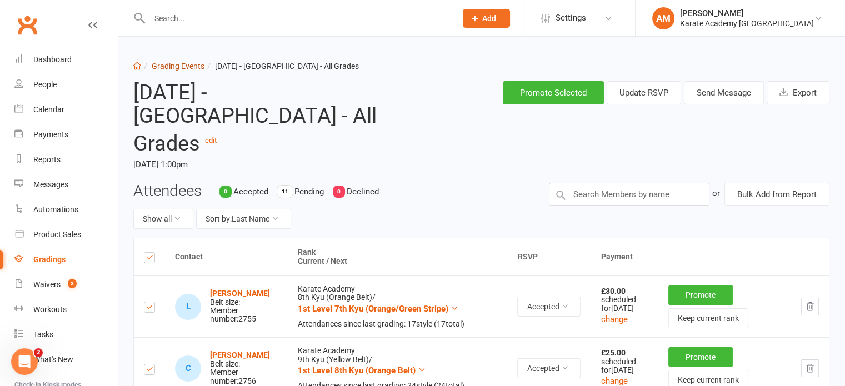
click at [182, 62] on link "Grading Events" at bounding box center [178, 66] width 53 height 9
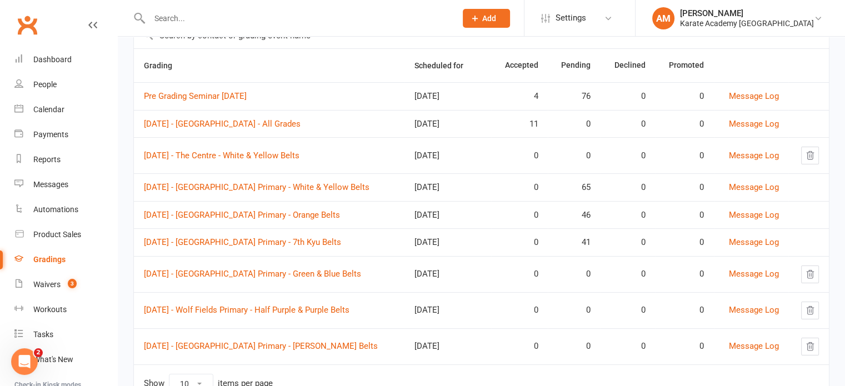
scroll to position [111, 0]
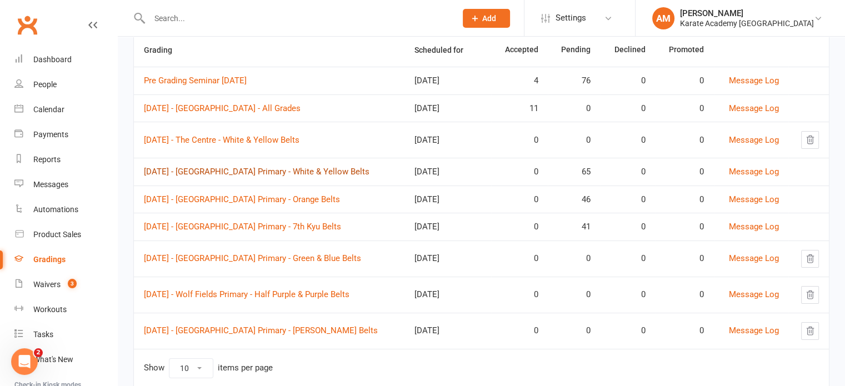
click at [339, 177] on link "[DATE] - [GEOGRAPHIC_DATA] Primary - White & Yellow Belts" at bounding box center [257, 172] width 226 height 10
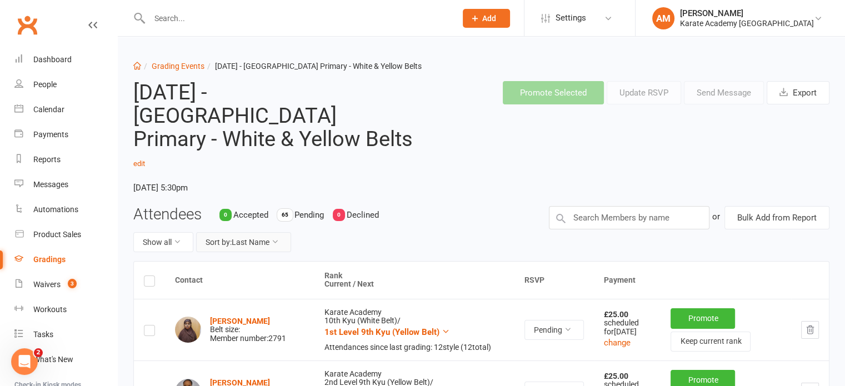
click at [257, 232] on button "Sort by: Last Name" at bounding box center [243, 242] width 95 height 20
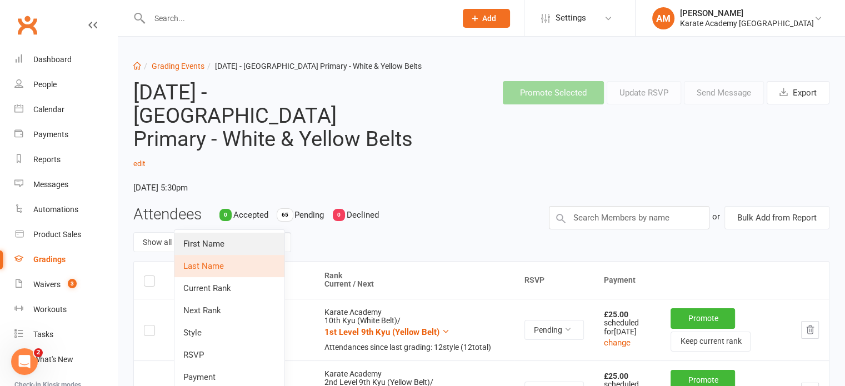
click at [260, 238] on link "First Name" at bounding box center [230, 244] width 110 height 22
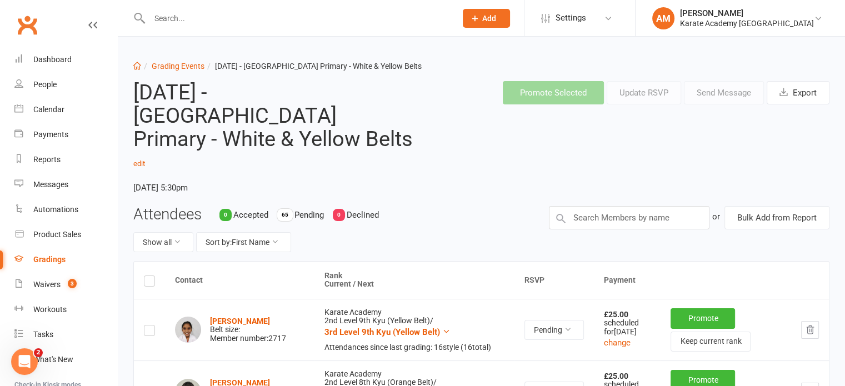
click at [151, 283] on label at bounding box center [149, 283] width 11 height 0
click at [151, 276] on input "checkbox" at bounding box center [149, 276] width 11 height 0
click at [657, 88] on button "Update RSVP" at bounding box center [644, 92] width 74 height 23
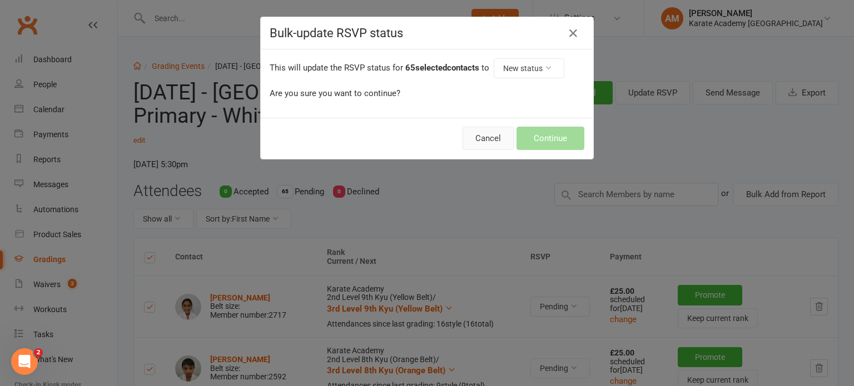
click at [489, 135] on button "Cancel" at bounding box center [487, 138] width 51 height 23
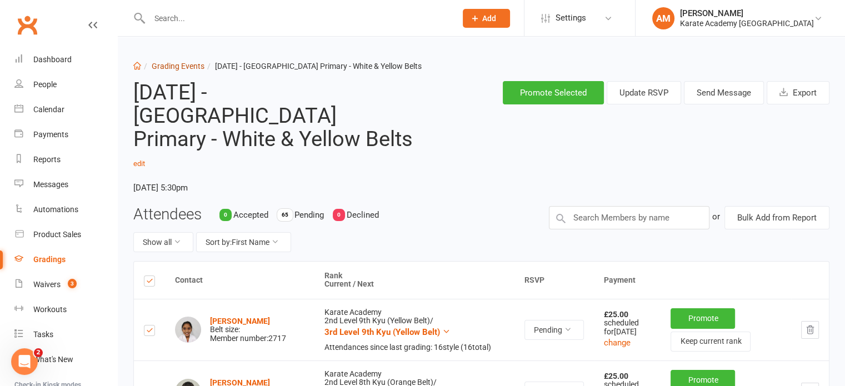
click at [167, 64] on link "Grading Events" at bounding box center [178, 66] width 53 height 9
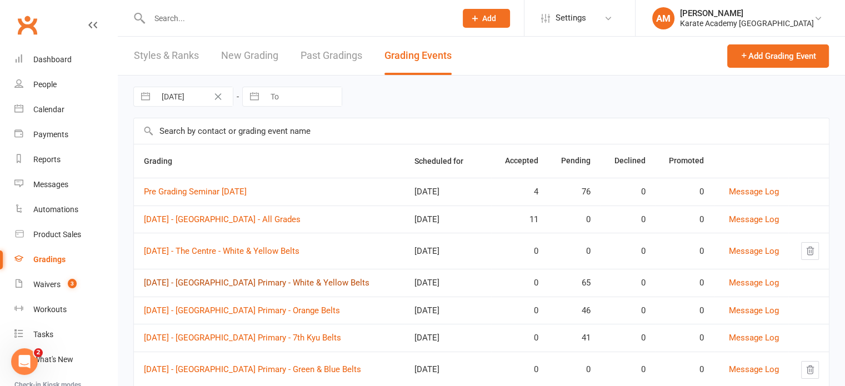
click at [330, 288] on link "[DATE] - [GEOGRAPHIC_DATA] Primary - White & Yellow Belts" at bounding box center [257, 283] width 226 height 10
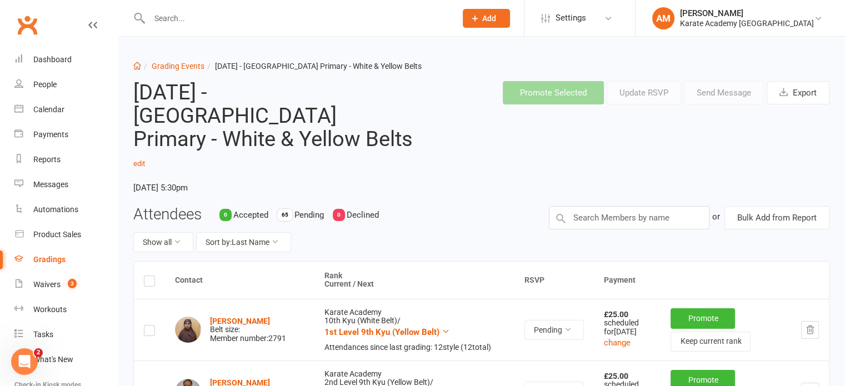
click at [151, 283] on label at bounding box center [149, 283] width 11 height 0
click at [151, 276] on input "checkbox" at bounding box center [149, 276] width 11 height 0
click at [654, 94] on button "Update RSVP" at bounding box center [644, 92] width 74 height 23
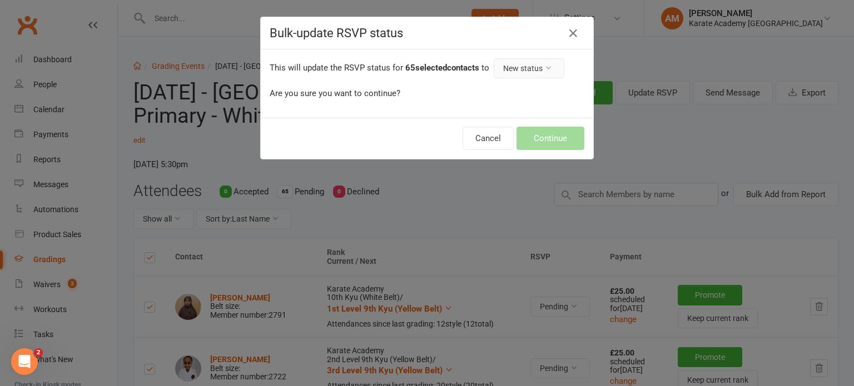
click at [507, 72] on button "New status" at bounding box center [528, 68] width 71 height 20
click at [500, 113] on link "Accepted" at bounding box center [506, 115] width 110 height 22
click at [549, 141] on button "Continue" at bounding box center [550, 138] width 68 height 23
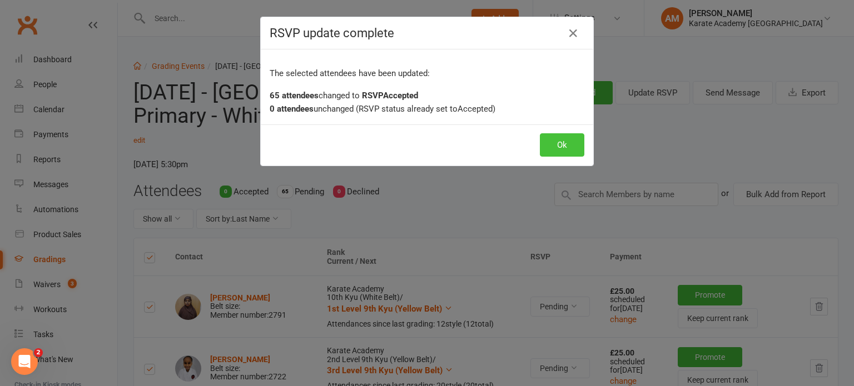
click at [550, 142] on button "Ok" at bounding box center [562, 144] width 44 height 23
